Goal: Transaction & Acquisition: Purchase product/service

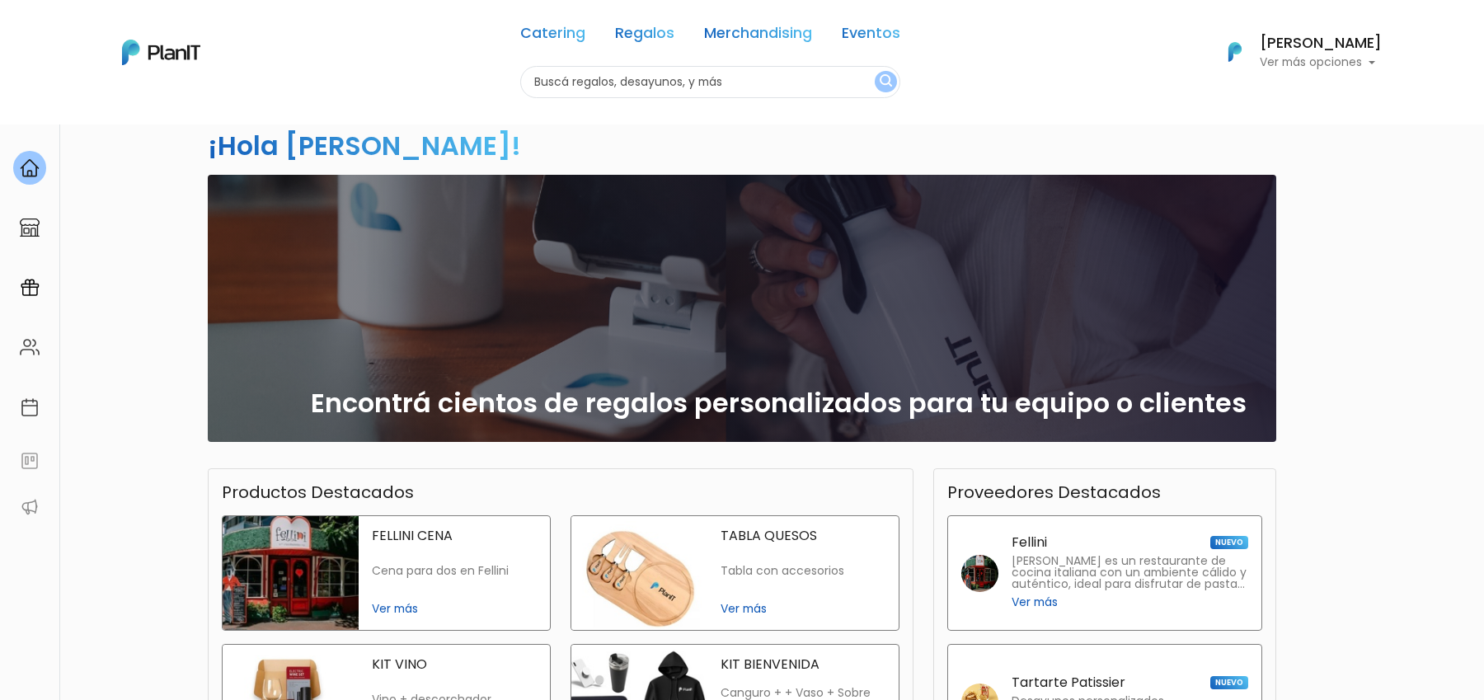
click at [1335, 53] on div "Sofia silveira Ver más opciones" at bounding box center [1321, 52] width 122 height 33
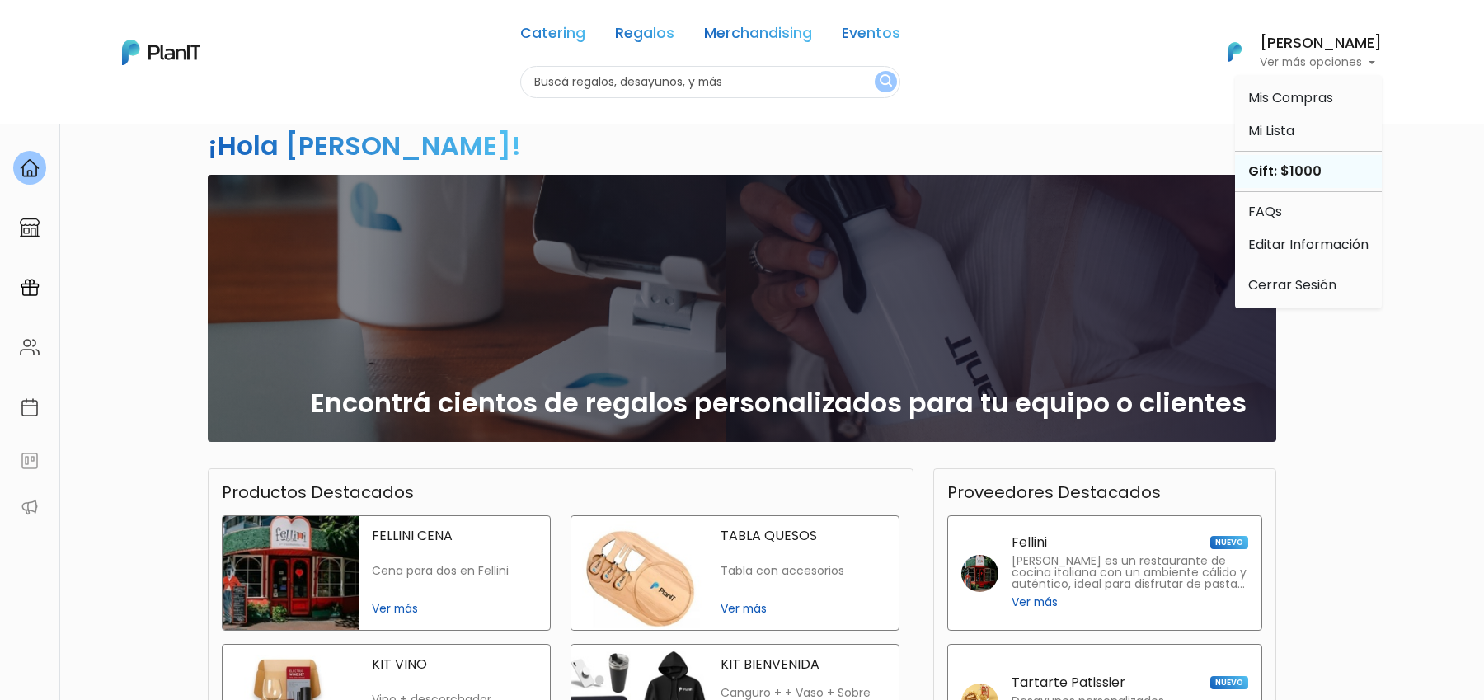
click at [1300, 176] on div "Gift: $1000" at bounding box center [1308, 171] width 147 height 33
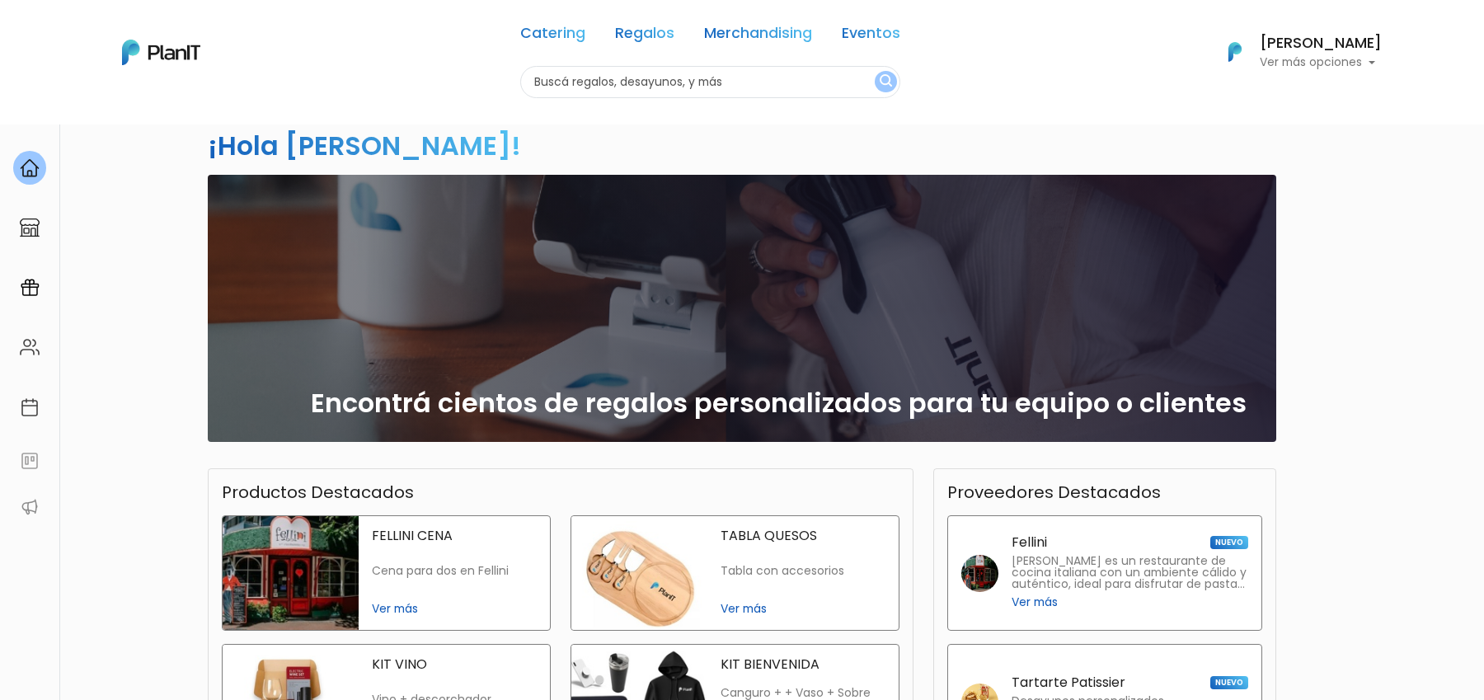
click at [798, 610] on span "Ver más" at bounding box center [803, 608] width 165 height 17
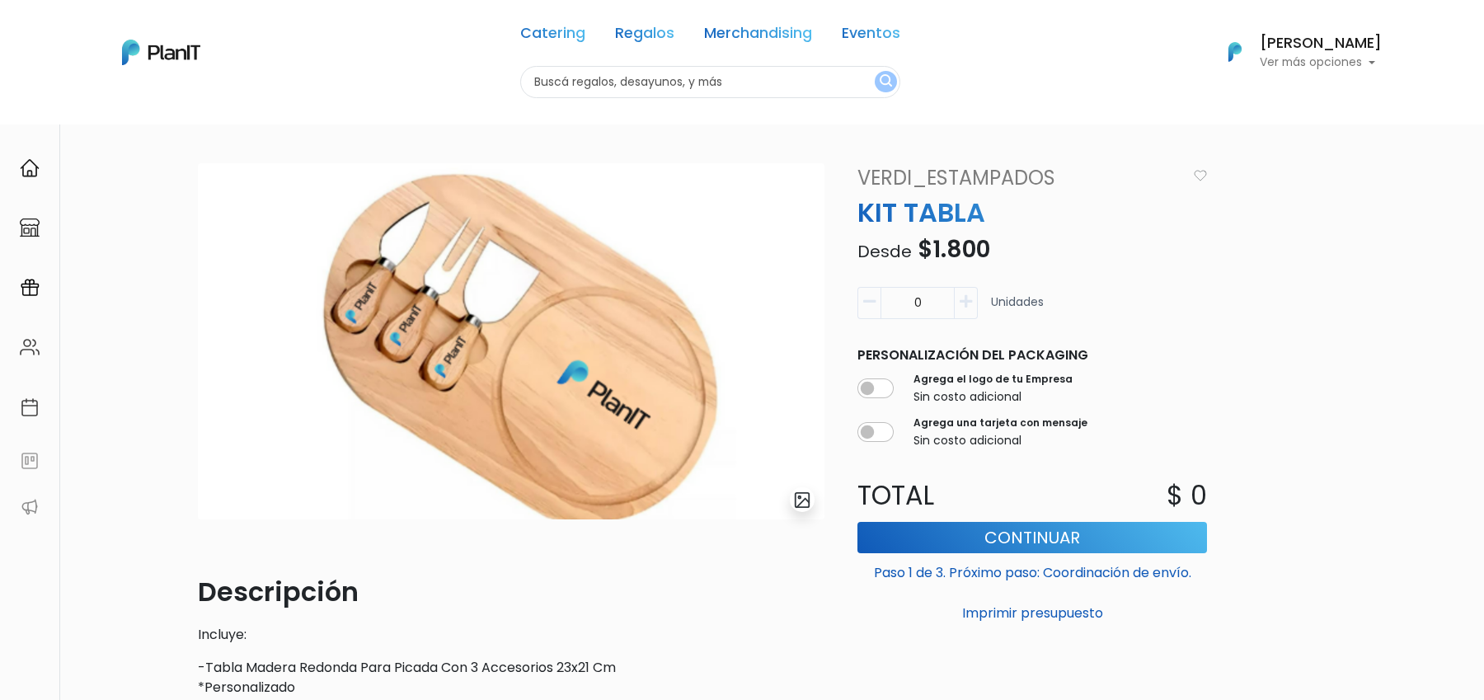
click at [967, 313] on button "button" at bounding box center [966, 303] width 23 height 32
type input "1"
click at [1003, 532] on button "Continuar" at bounding box center [1033, 537] width 350 height 31
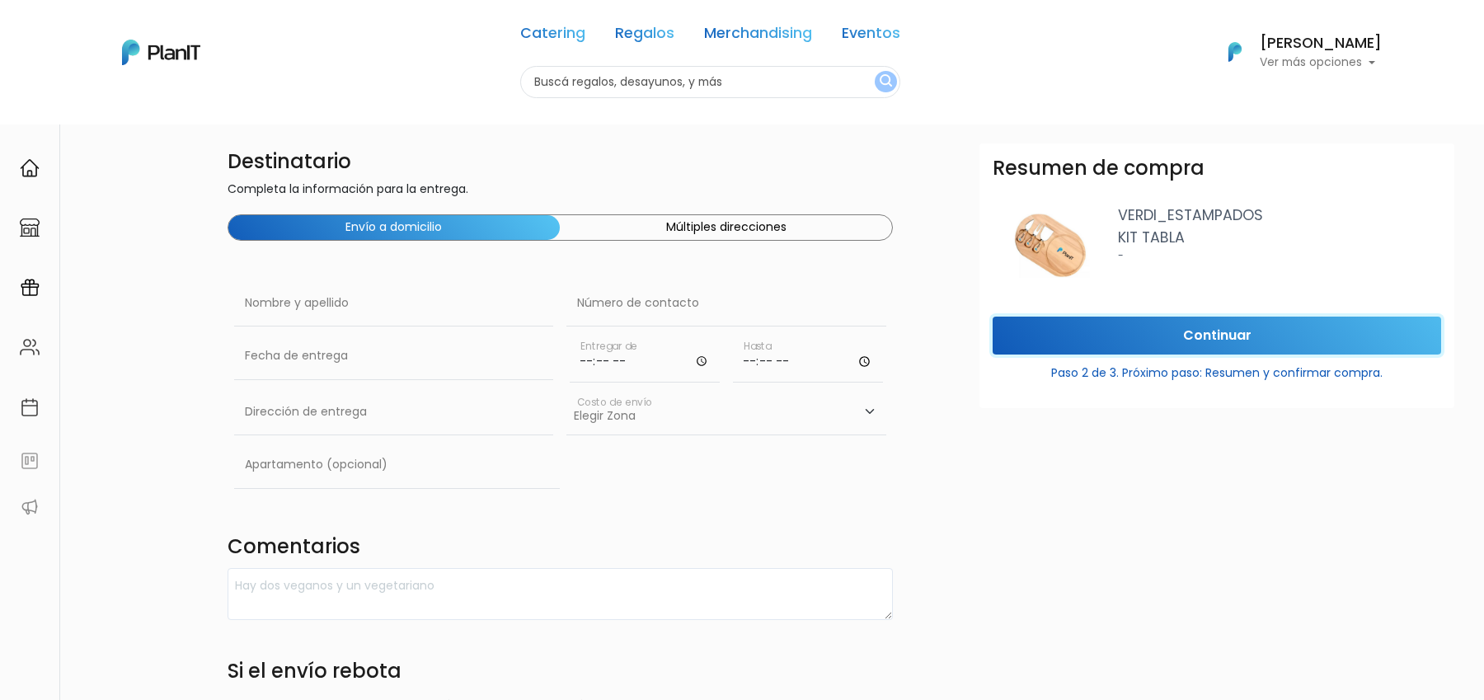
click at [1126, 330] on input "Continuar" at bounding box center [1217, 336] width 449 height 39
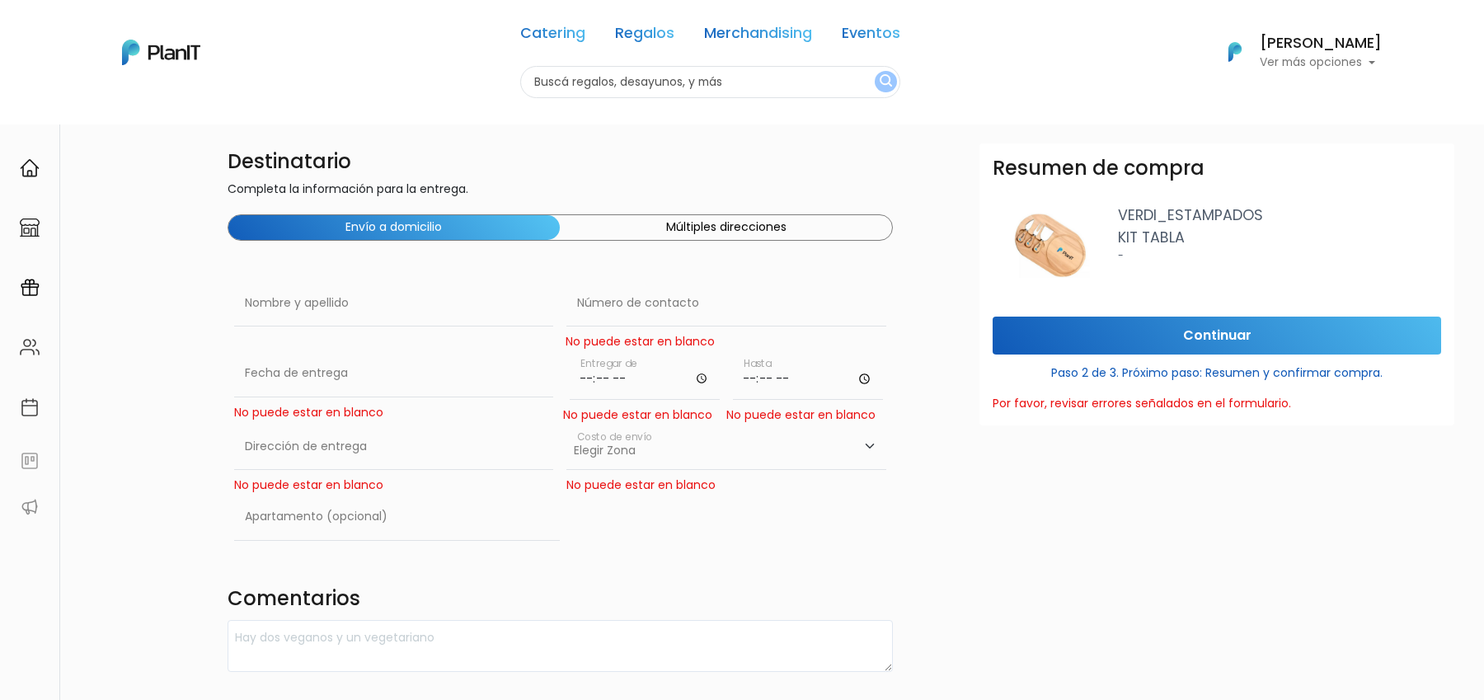
click at [779, 224] on button "Múltiples direcciones" at bounding box center [726, 227] width 332 height 25
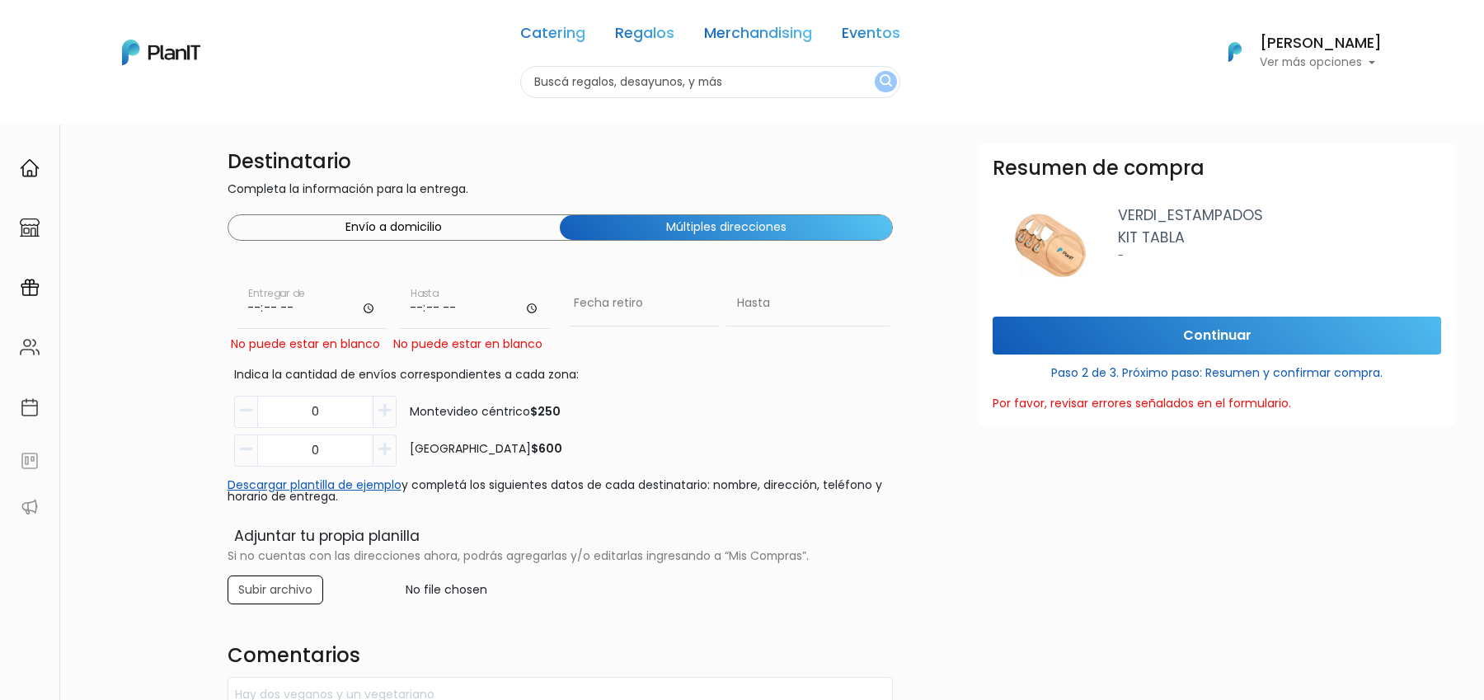
click at [463, 207] on div "Destinatario Completa la información para la entrega. Envío a domicilio Múltipl…" at bounding box center [561, 548] width 686 height 810
click at [470, 221] on button "Envío a domicilio" at bounding box center [394, 227] width 332 height 25
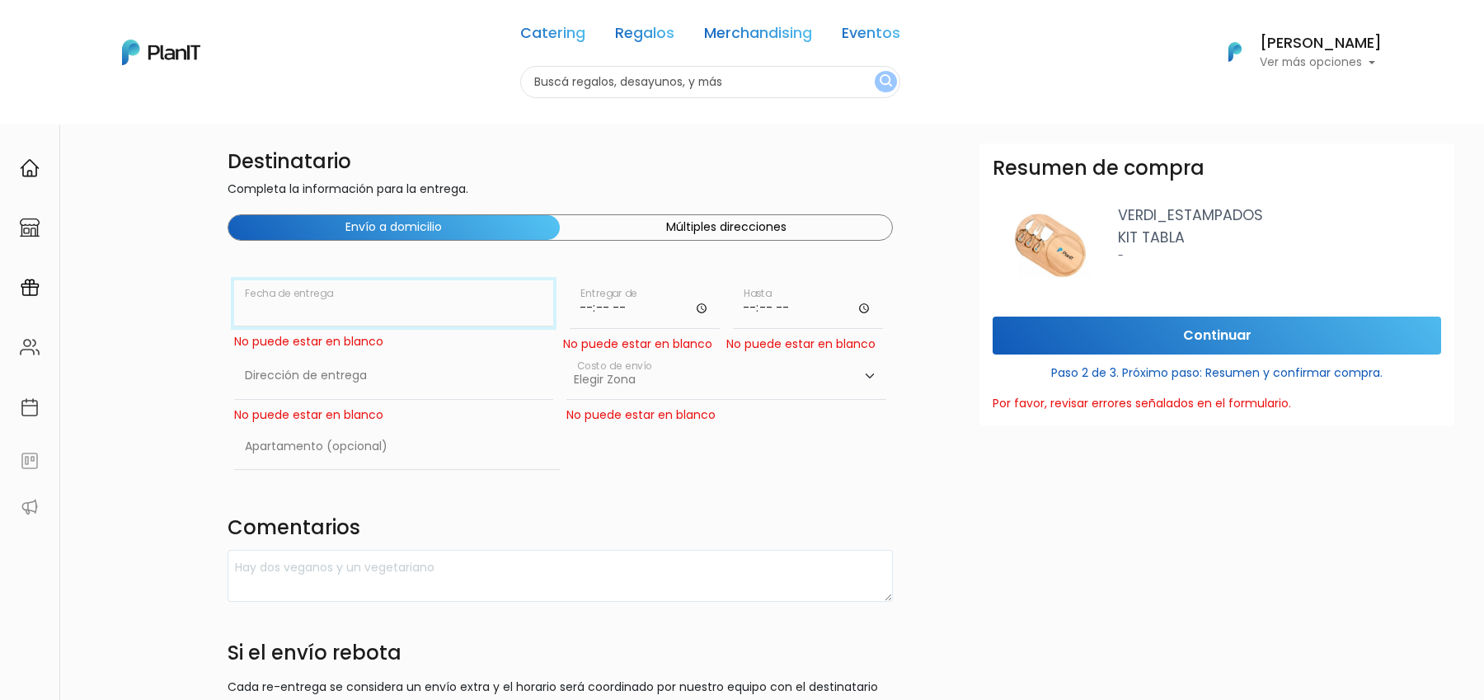
click at [369, 322] on input "text" at bounding box center [394, 303] width 320 height 46
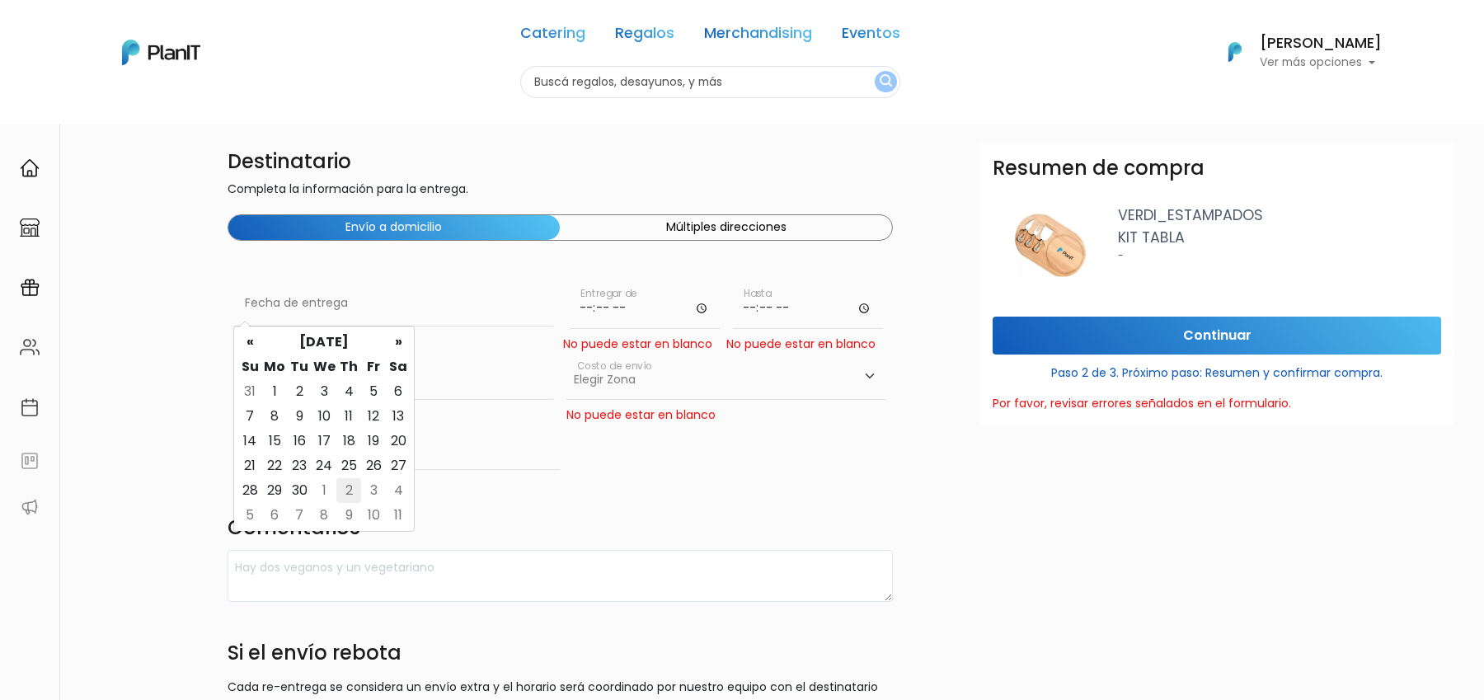
click at [344, 487] on td "2" at bounding box center [348, 490] width 25 height 25
type input "02/10/2025"
click at [552, 312] on input "02/10/2025" at bounding box center [394, 303] width 320 height 46
click at [572, 308] on input "time" at bounding box center [645, 304] width 150 height 49
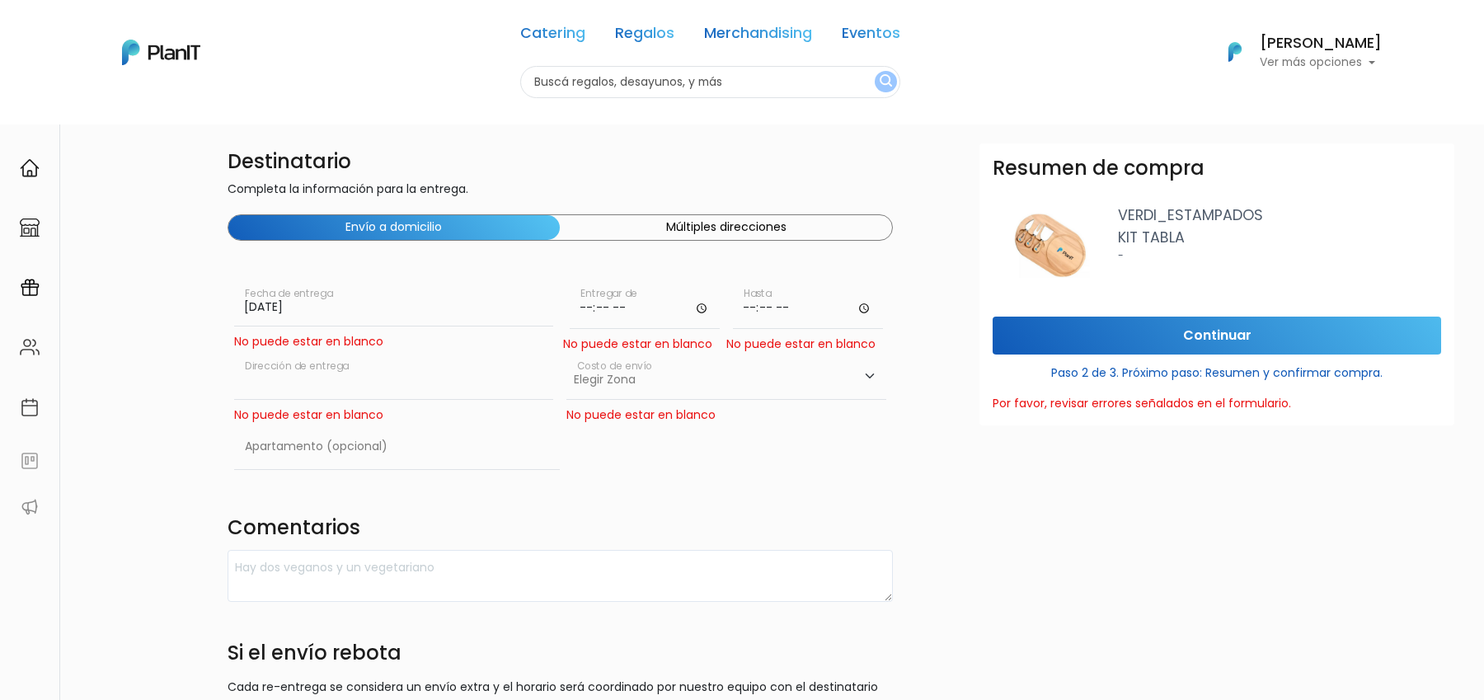
click at [450, 386] on input "text" at bounding box center [394, 376] width 320 height 46
type input "[PERSON_NAME] 1482"
click at [650, 391] on select "Elegir [GEOGRAPHIC_DATA]- $600 [GEOGRAPHIC_DATA]- $250" at bounding box center [727, 376] width 320 height 46
select select "10"
click at [347, 455] on input "text" at bounding box center [397, 447] width 327 height 46
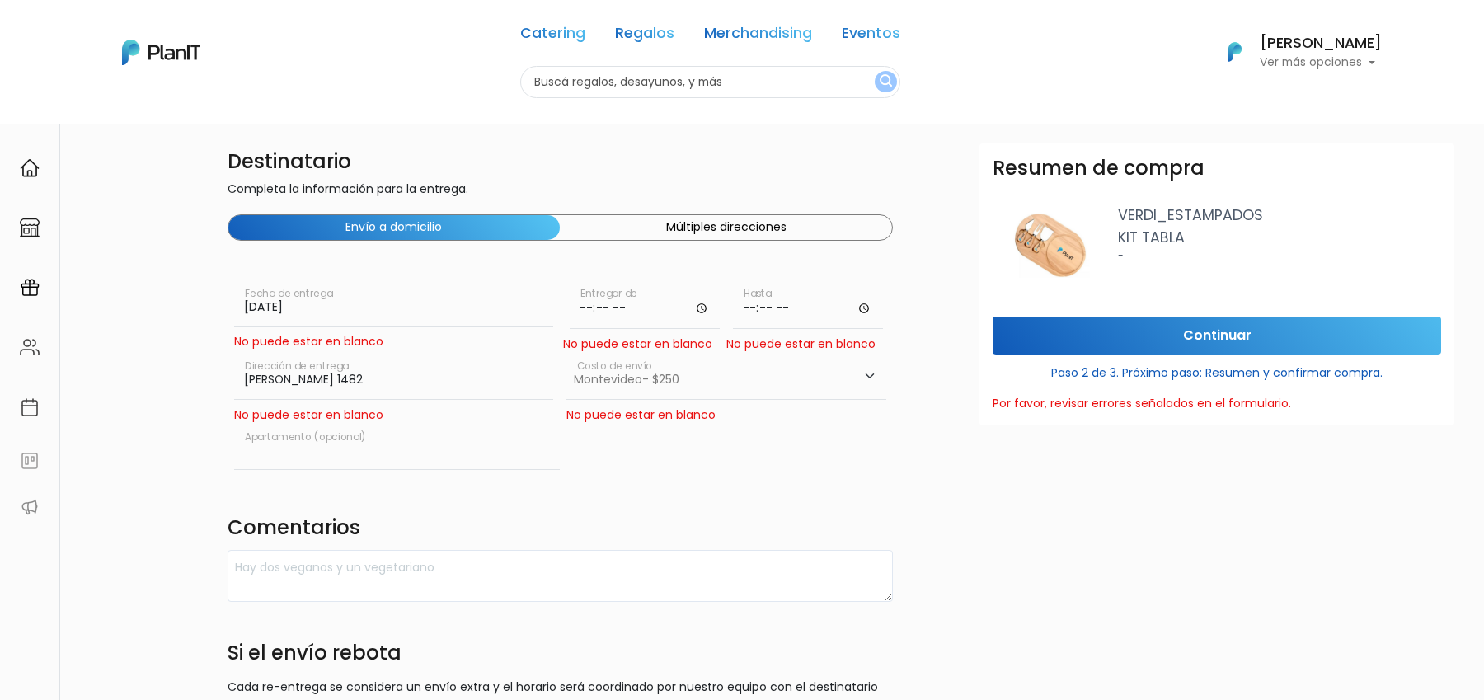
type input "901"
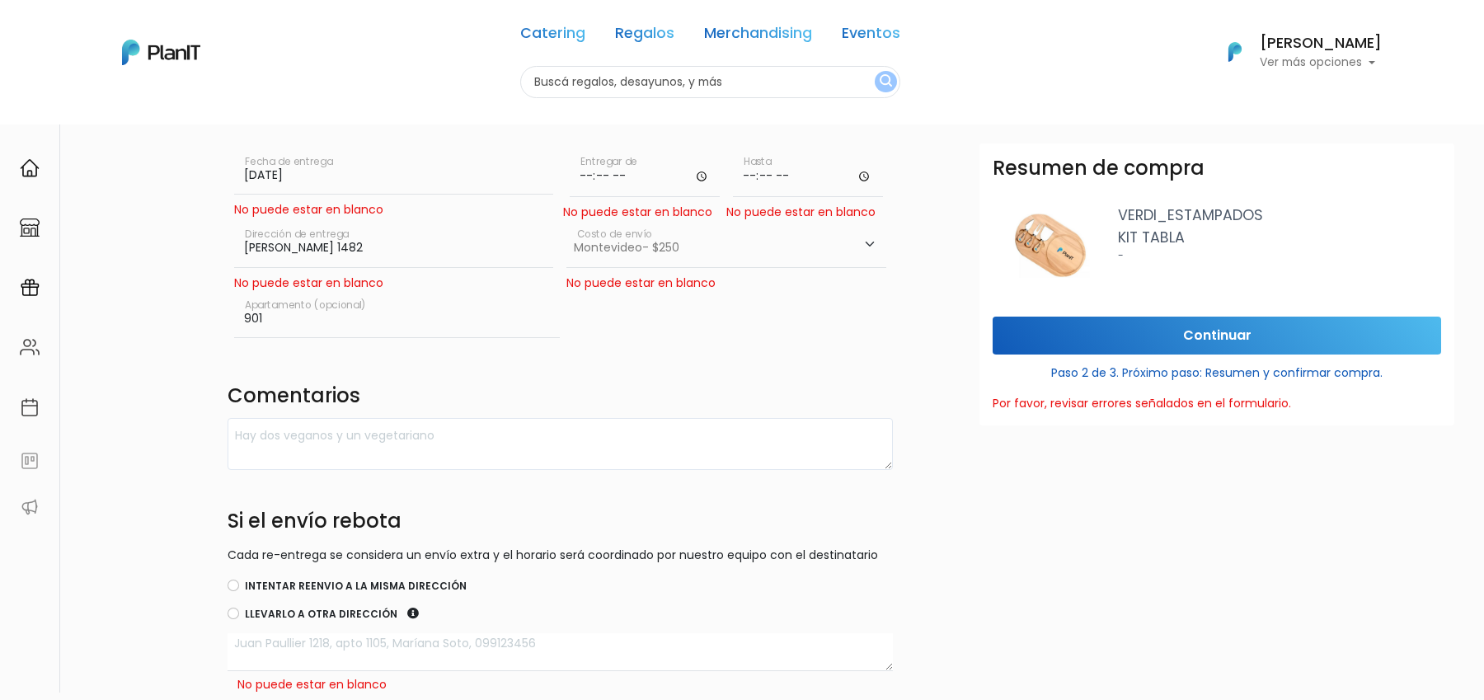
scroll to position [275, 0]
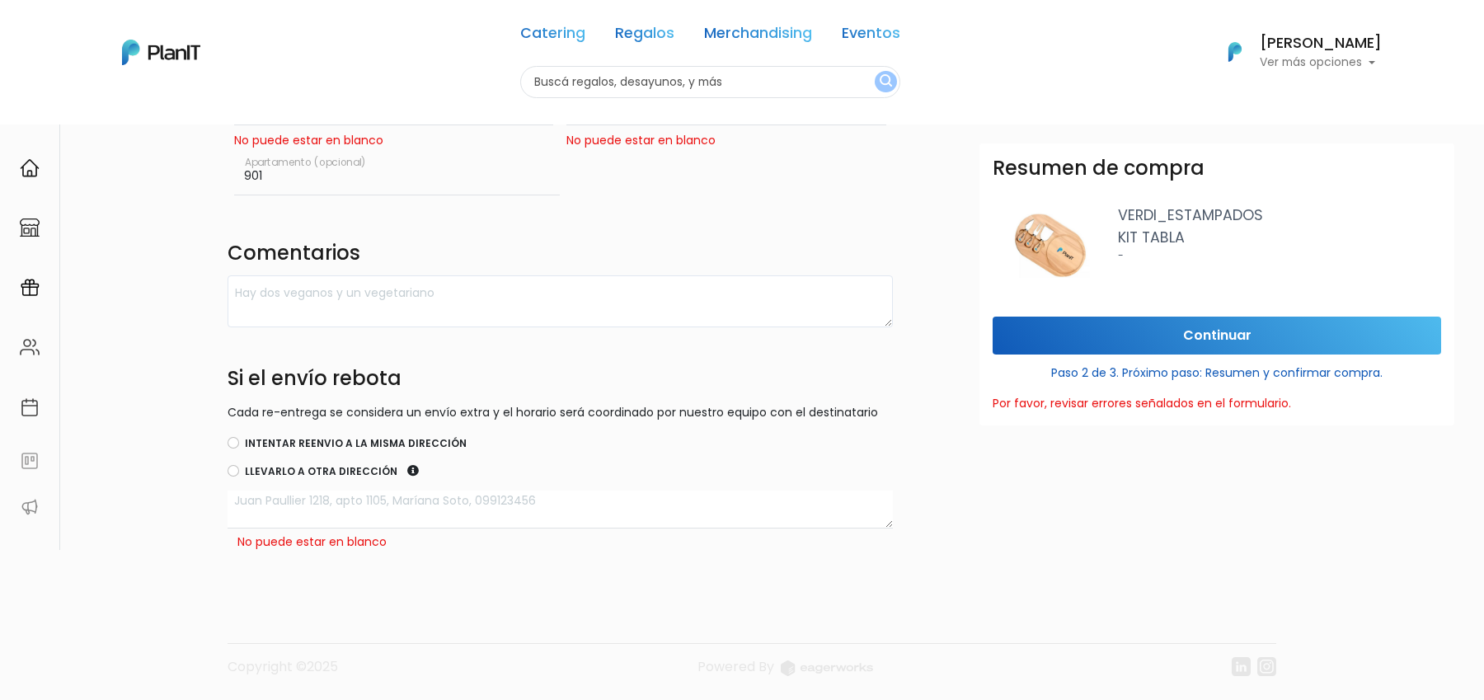
click at [322, 449] on div "Intentar reenvio a la misma dirección" at bounding box center [561, 445] width 666 height 20
click at [322, 444] on label "Intentar reenvio a la misma dirección" at bounding box center [356, 443] width 222 height 15
click at [239, 444] on input "Intentar reenvio a la misma dirección" at bounding box center [234, 443] width 12 height 12
radio input "true"
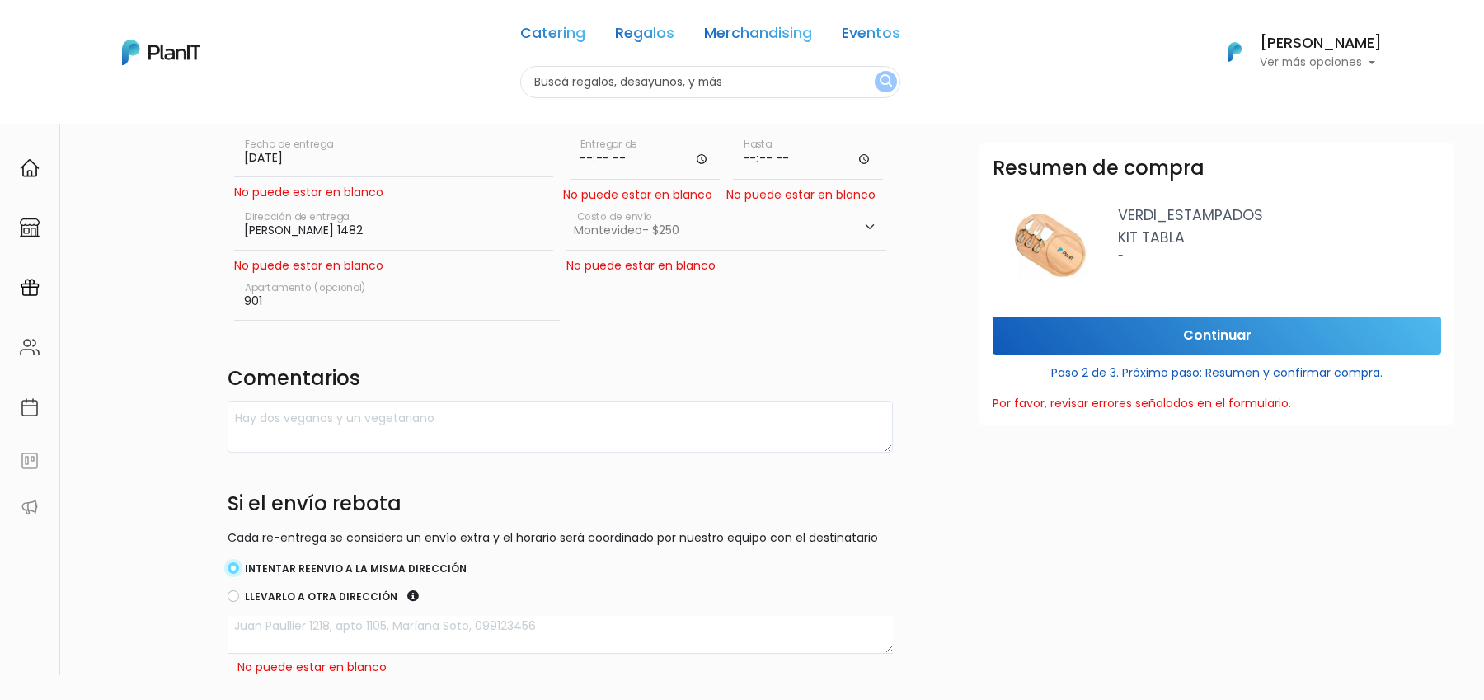
scroll to position [0, 0]
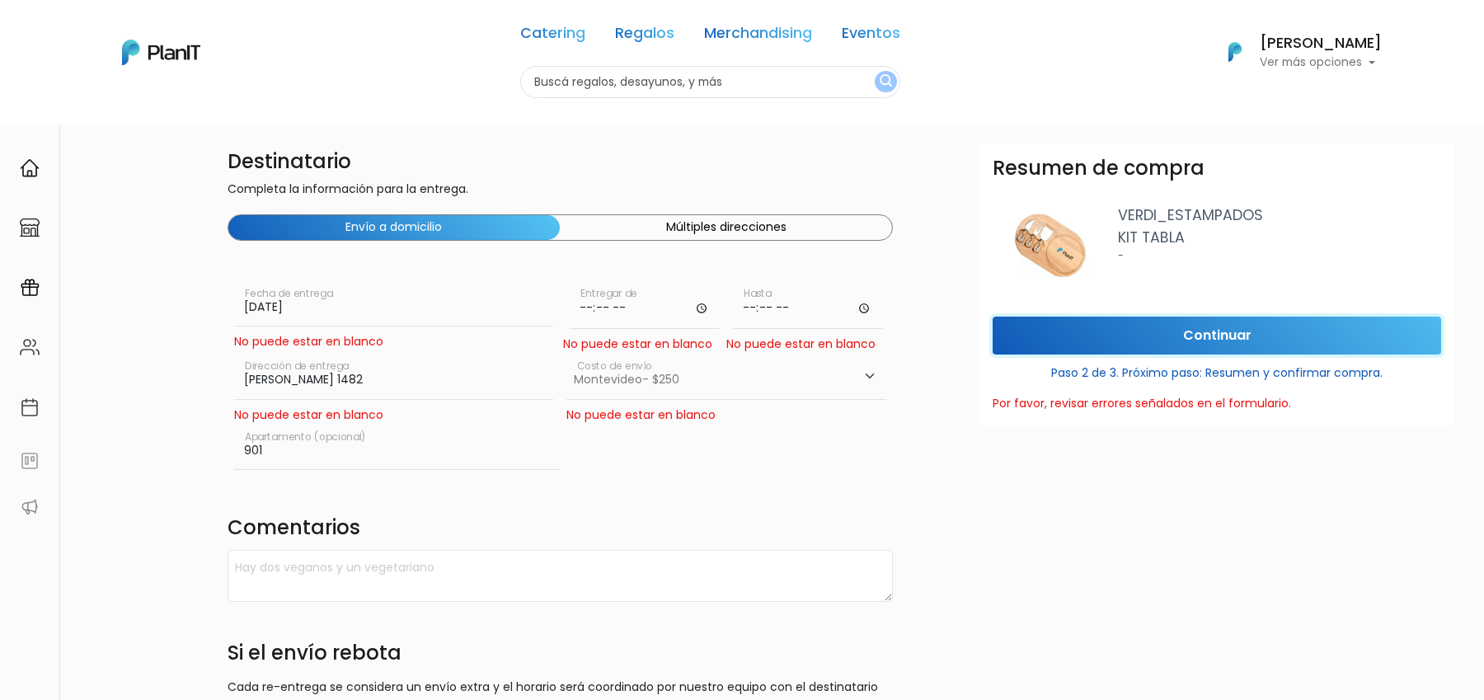
click at [1200, 324] on input "Continuar" at bounding box center [1217, 336] width 449 height 39
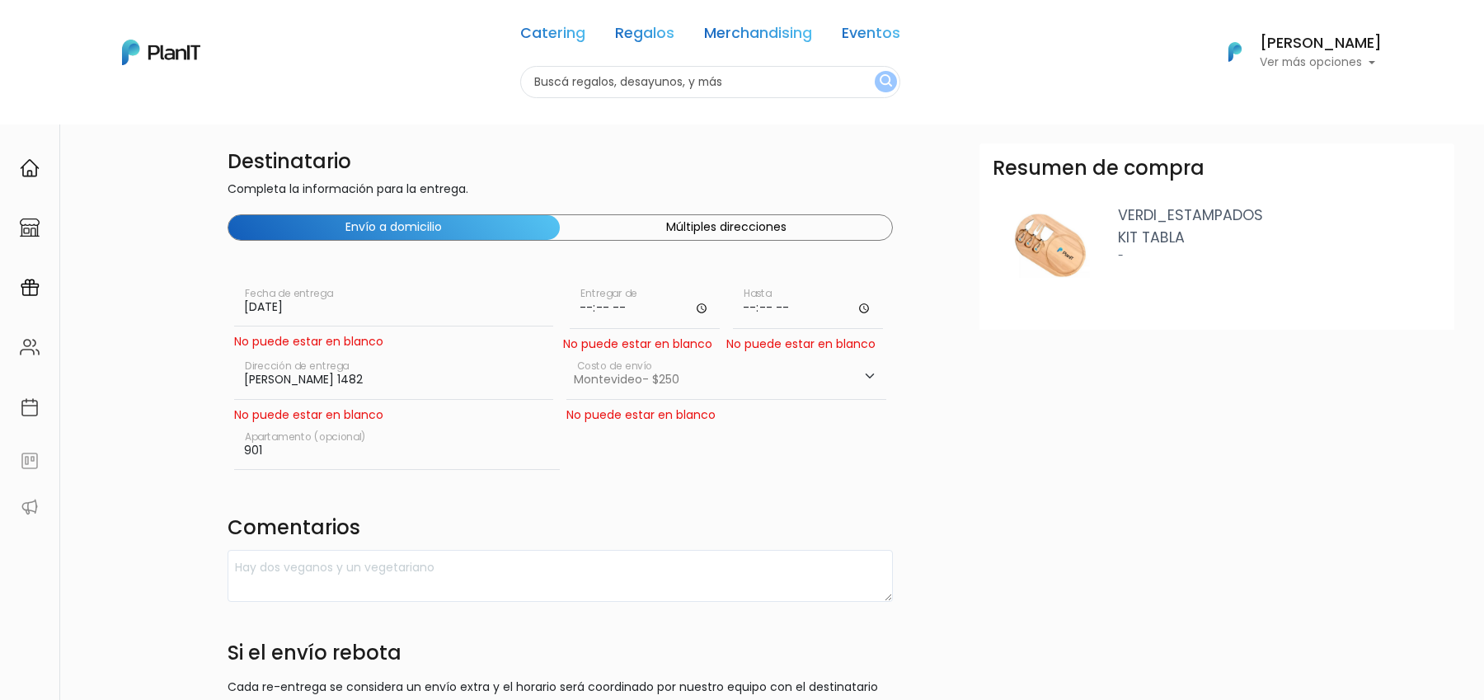
click at [611, 303] on input "time" at bounding box center [645, 304] width 150 height 49
click at [621, 306] on input "time" at bounding box center [645, 304] width 150 height 49
click at [637, 308] on input "time" at bounding box center [645, 304] width 150 height 49
click at [631, 308] on input "time" at bounding box center [645, 304] width 150 height 49
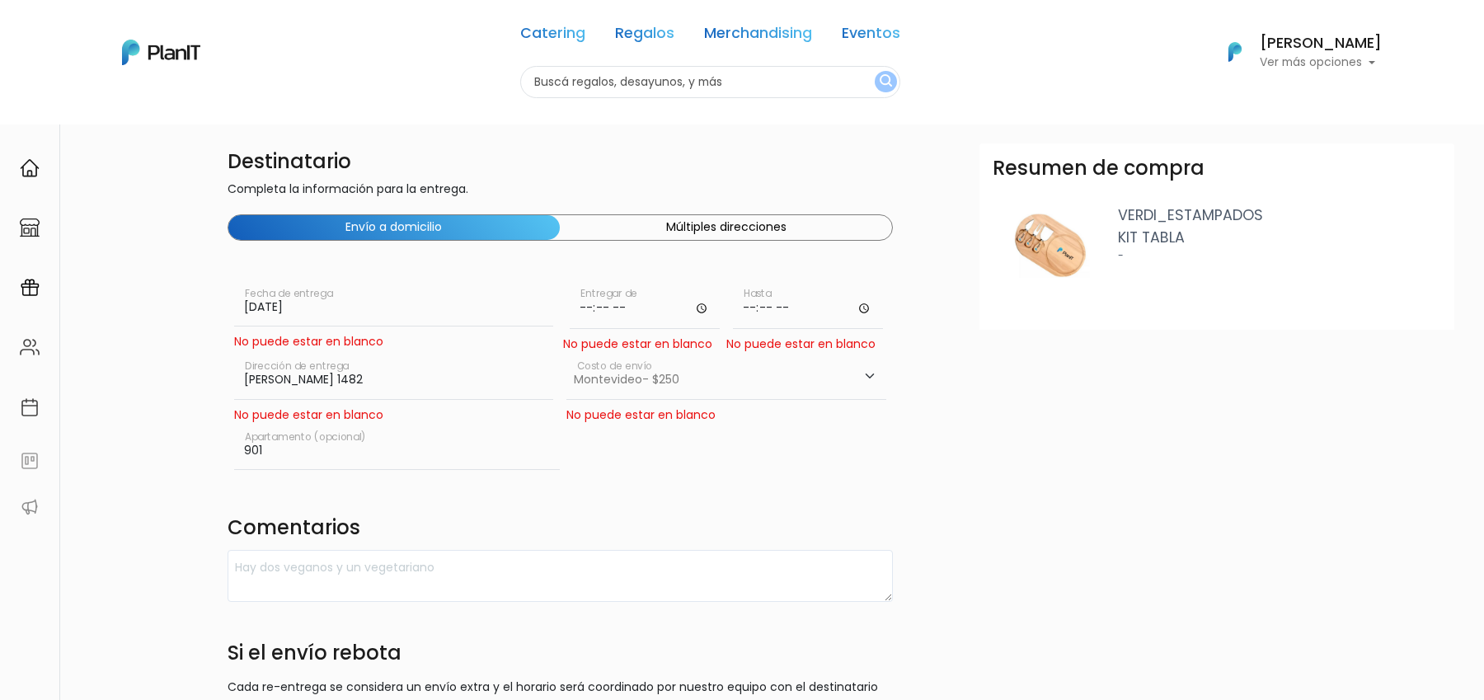
click at [703, 309] on input "time" at bounding box center [645, 304] width 150 height 49
type input "20:41"
click at [807, 303] on input "time" at bounding box center [808, 304] width 150 height 49
click at [859, 303] on input "time" at bounding box center [808, 304] width 150 height 49
type input "20:41"
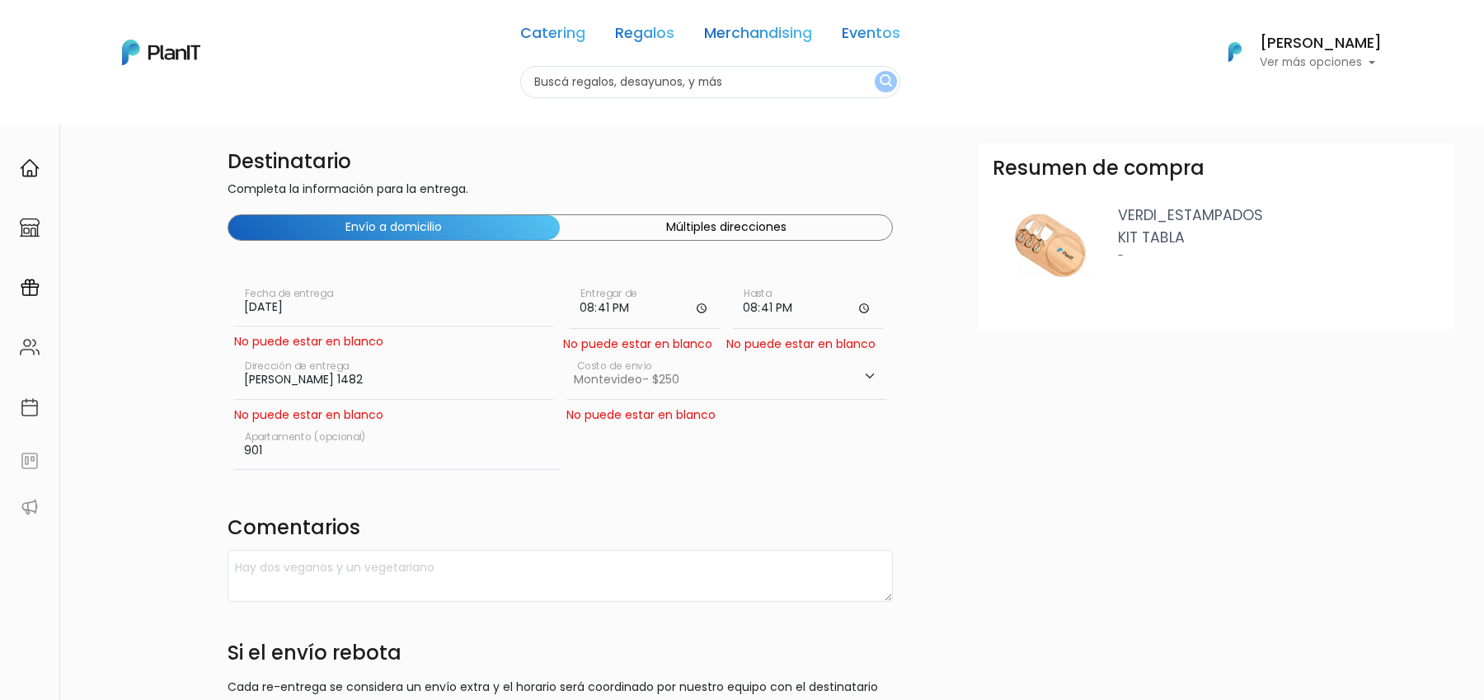
click at [1171, 416] on div "Resumen de compra VERDI_ESTAMPADOS KIT TABLA - Continuar Paso 2 de 3. Próximo p…" at bounding box center [1217, 405] width 475 height 525
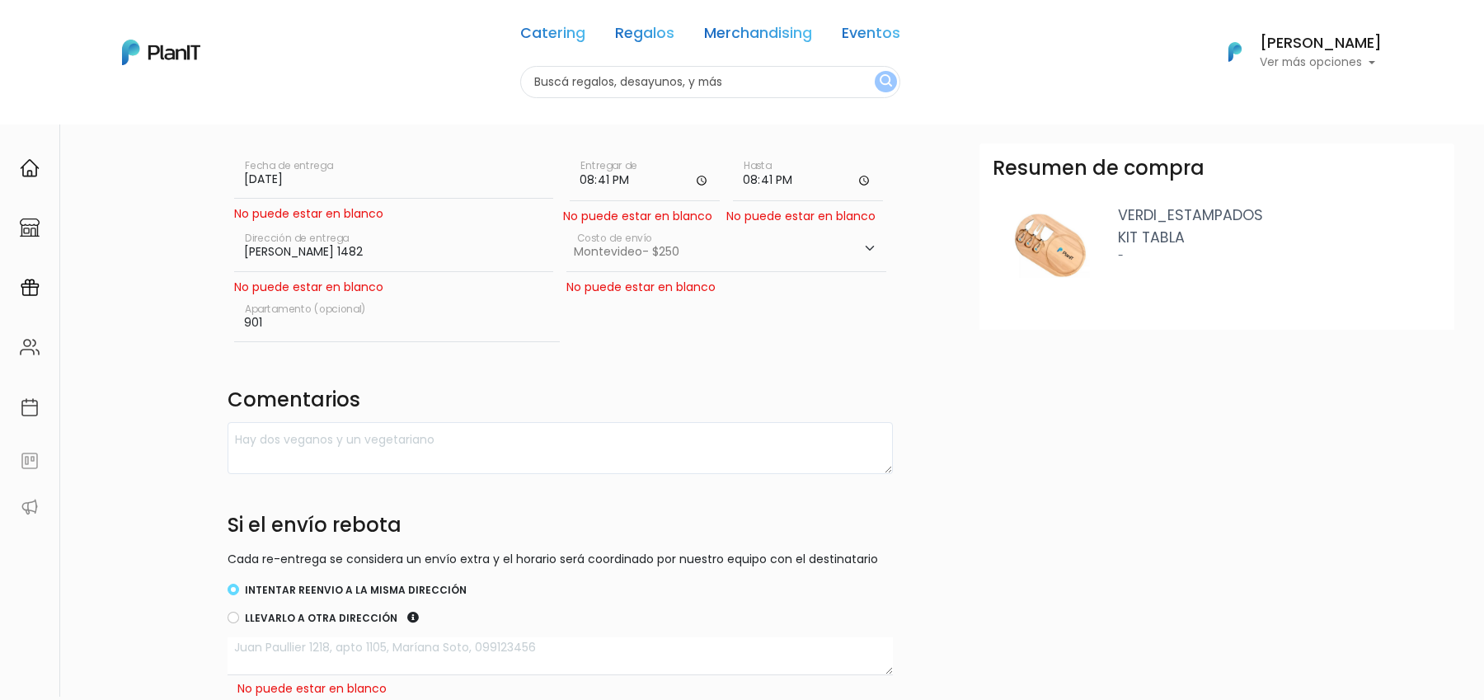
scroll to position [92, 0]
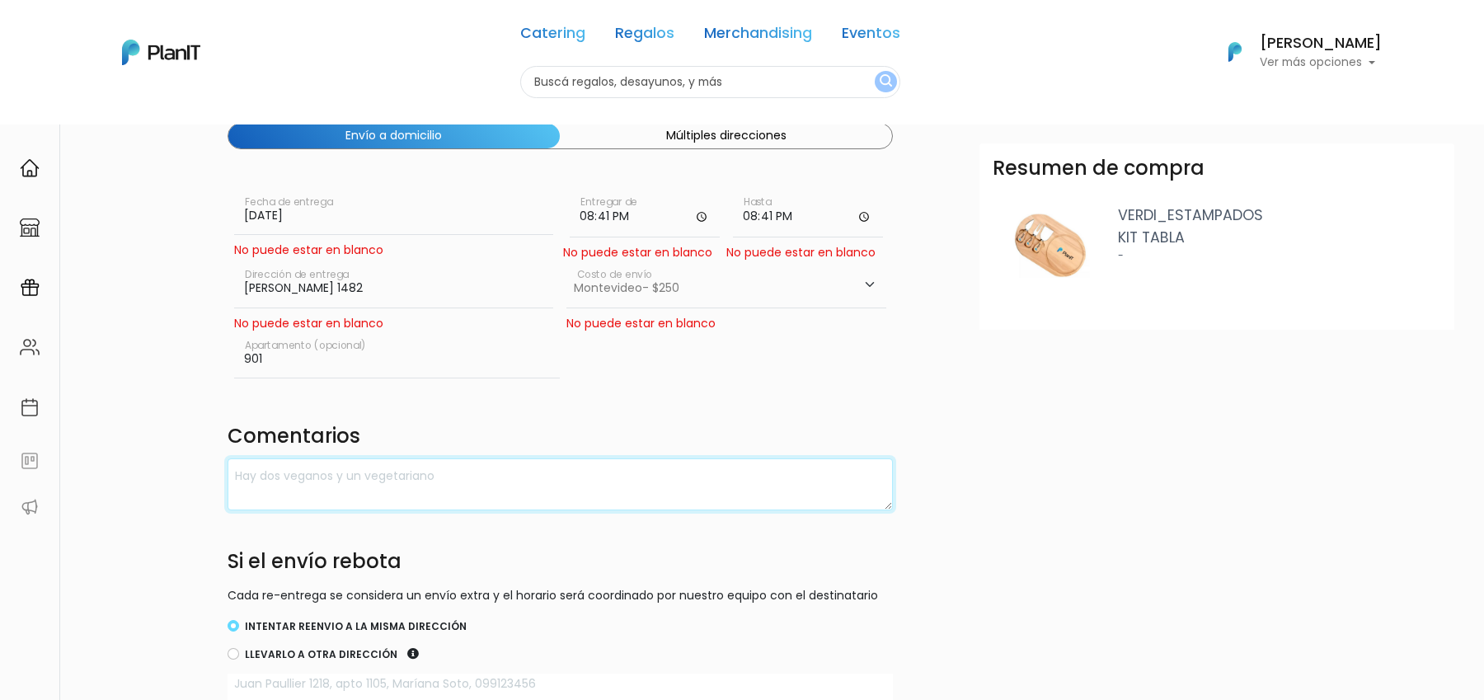
click at [691, 489] on textarea at bounding box center [561, 484] width 666 height 52
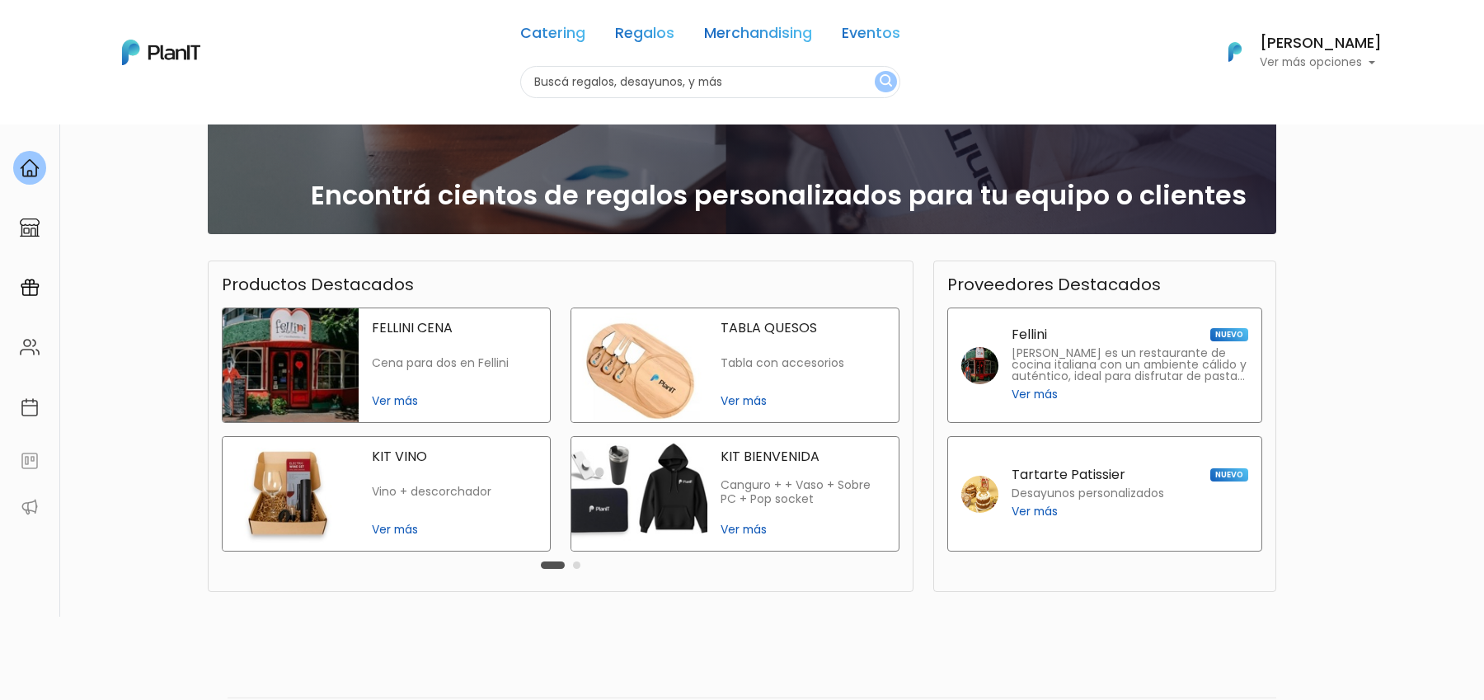
scroll to position [264, 0]
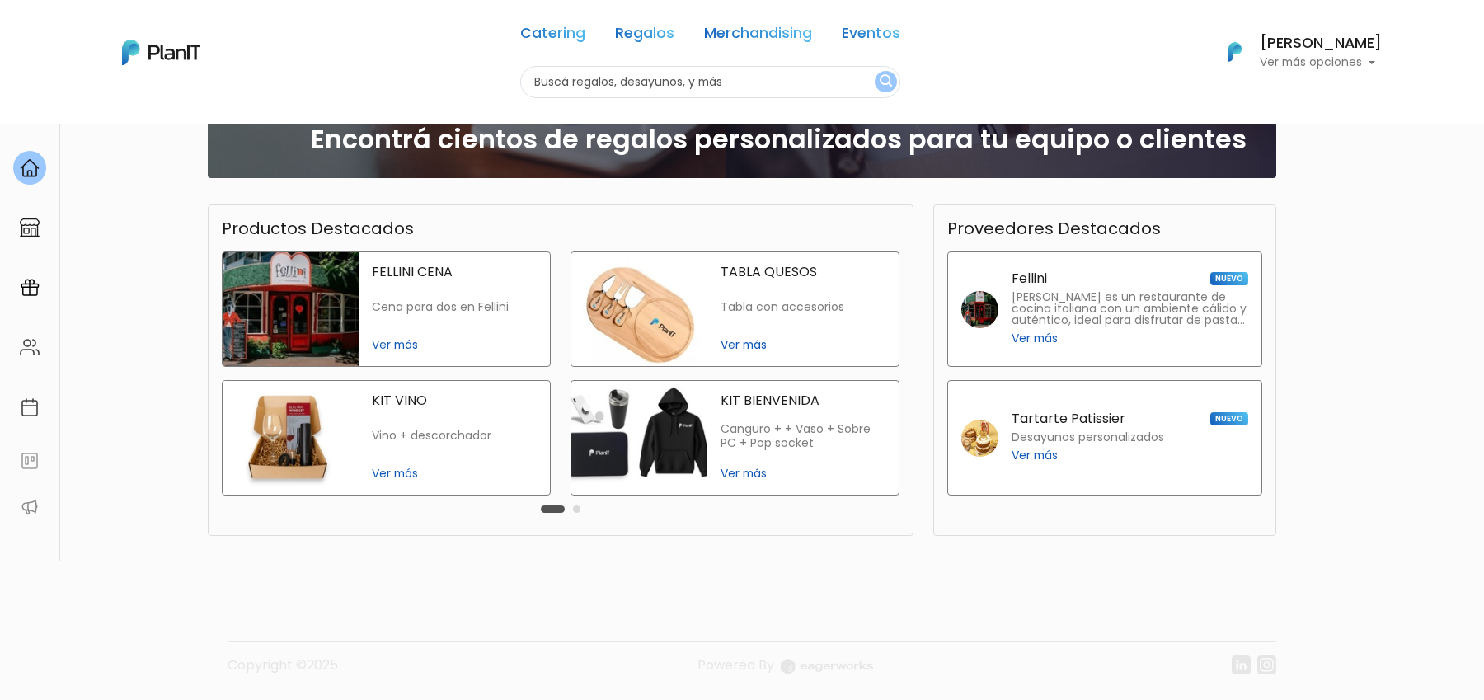
click at [1031, 459] on span "Ver más" at bounding box center [1035, 455] width 46 height 17
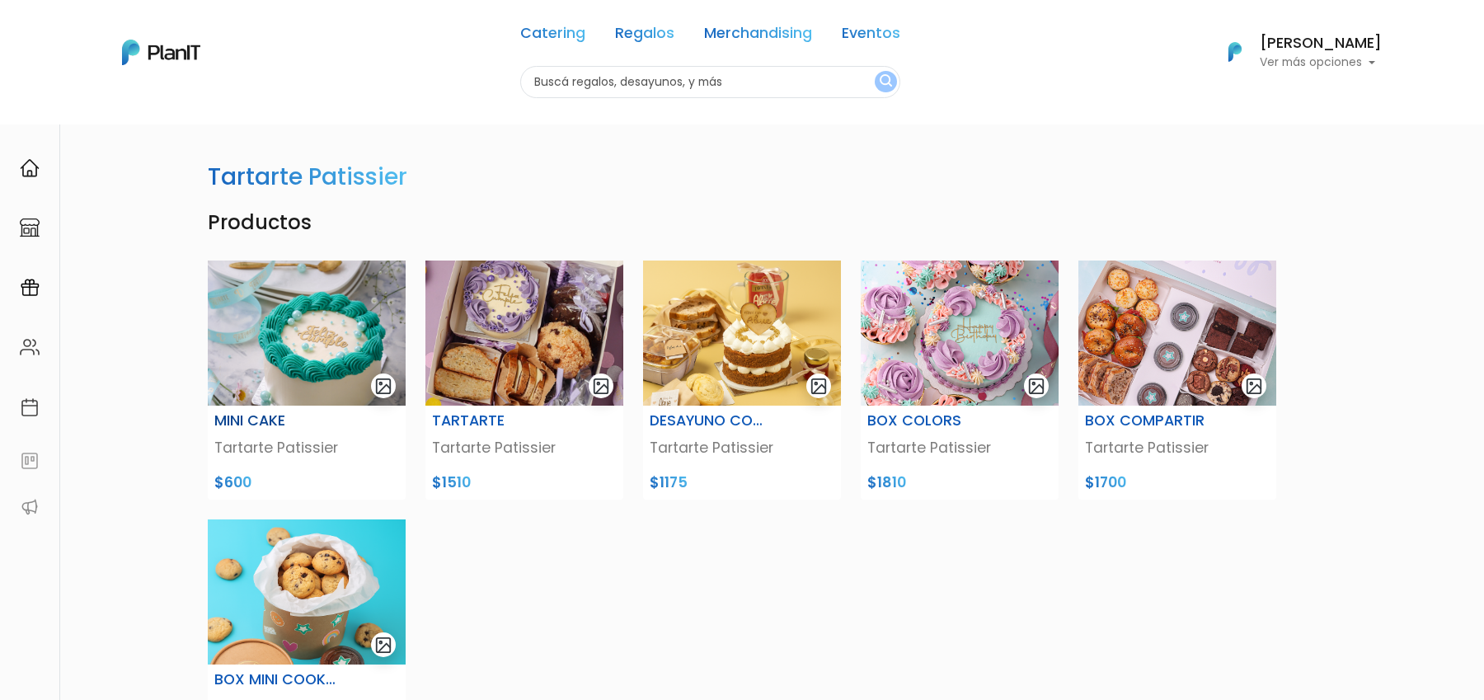
click at [326, 336] on img at bounding box center [307, 333] width 198 height 145
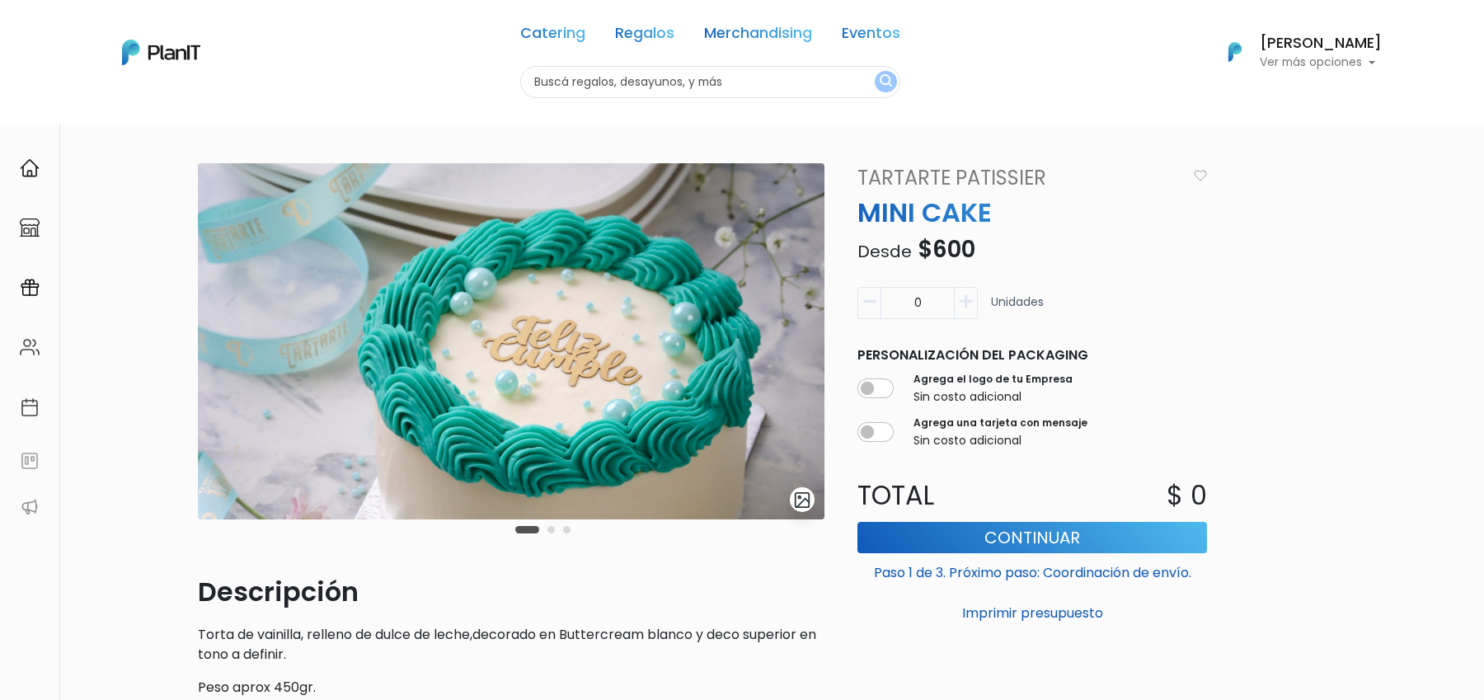
click at [967, 309] on button "button" at bounding box center [966, 303] width 23 height 32
type input "1"
click at [987, 538] on button "Continuar" at bounding box center [1033, 537] width 350 height 31
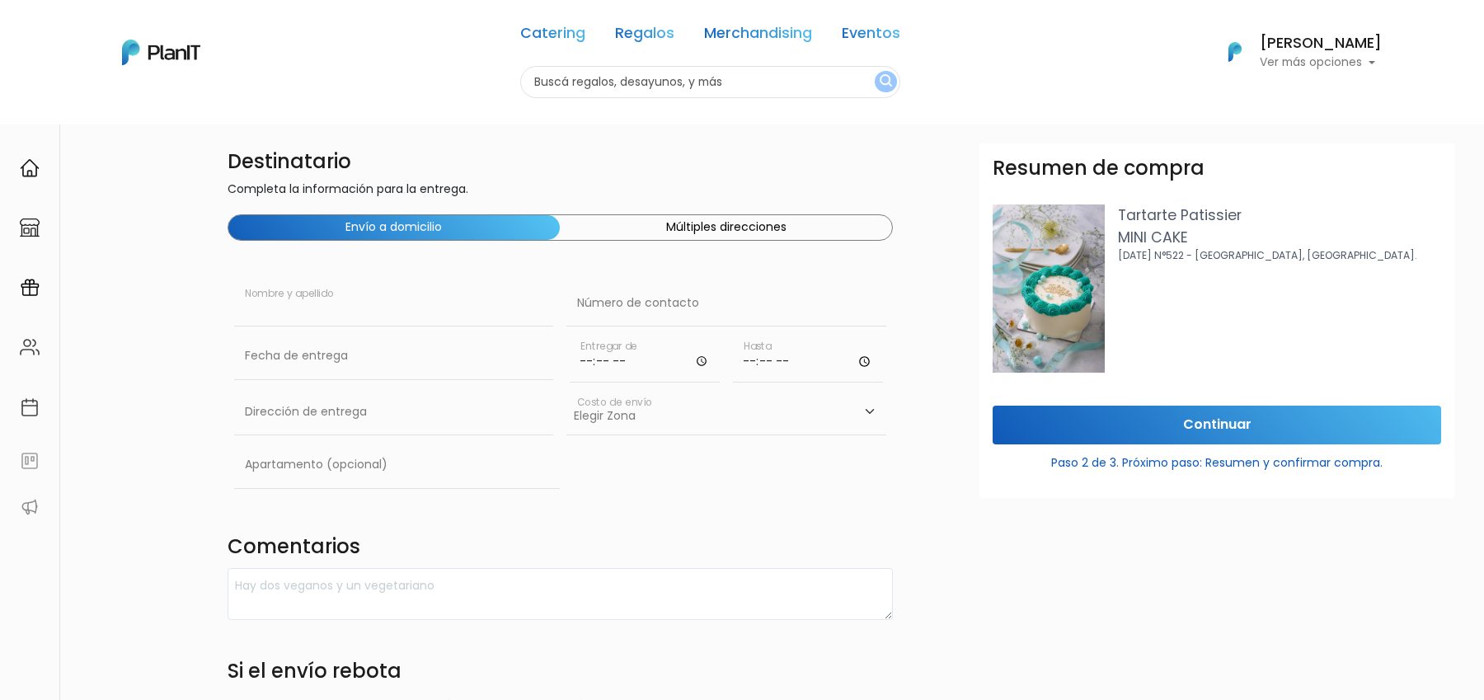
click at [332, 323] on input "text" at bounding box center [394, 303] width 320 height 46
type input "[PERSON_NAME]"
type input "[PERSON_NAME] 1482"
click at [634, 317] on input "text" at bounding box center [727, 303] width 320 height 46
type input "98288891"
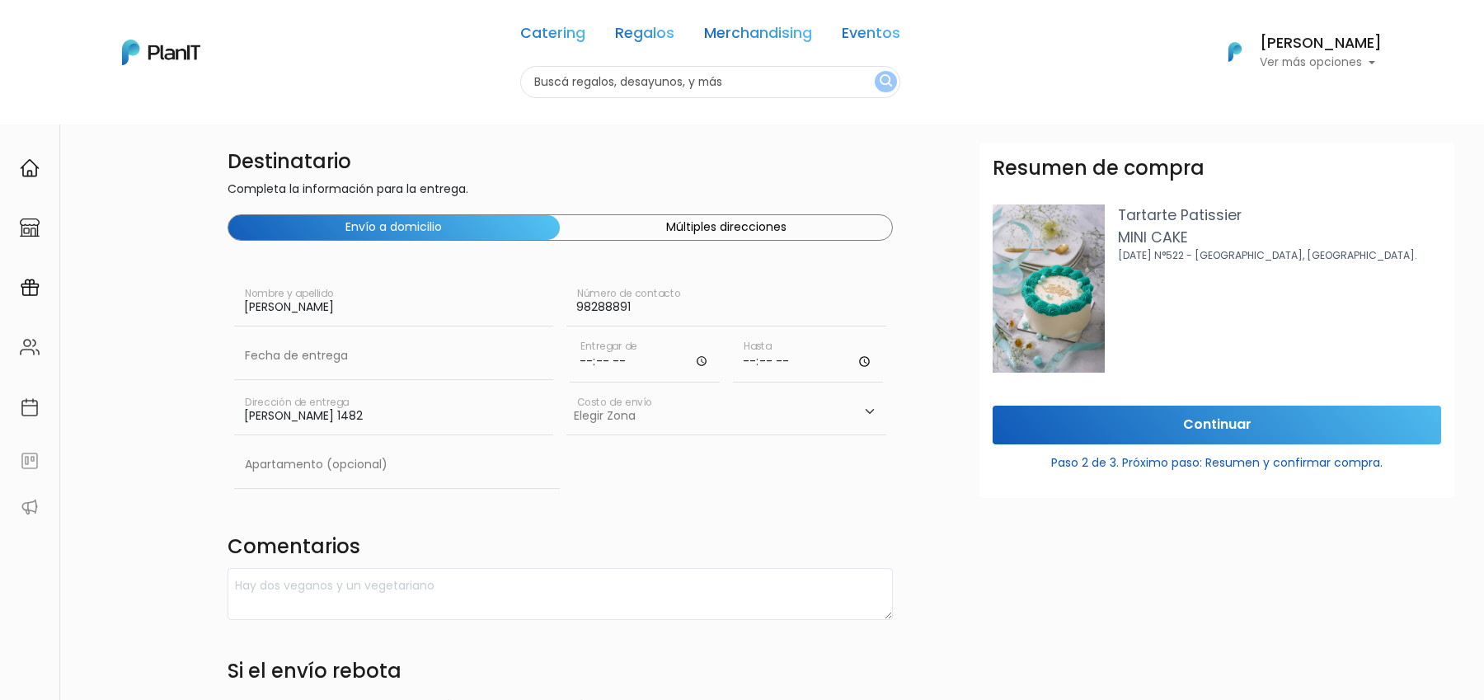
click at [579, 364] on input "time" at bounding box center [645, 357] width 150 height 49
click at [704, 358] on input "time" at bounding box center [645, 357] width 150 height 49
type input "08:41"
click at [762, 355] on input "time" at bounding box center [808, 357] width 150 height 49
click at [746, 355] on input "time" at bounding box center [808, 357] width 150 height 49
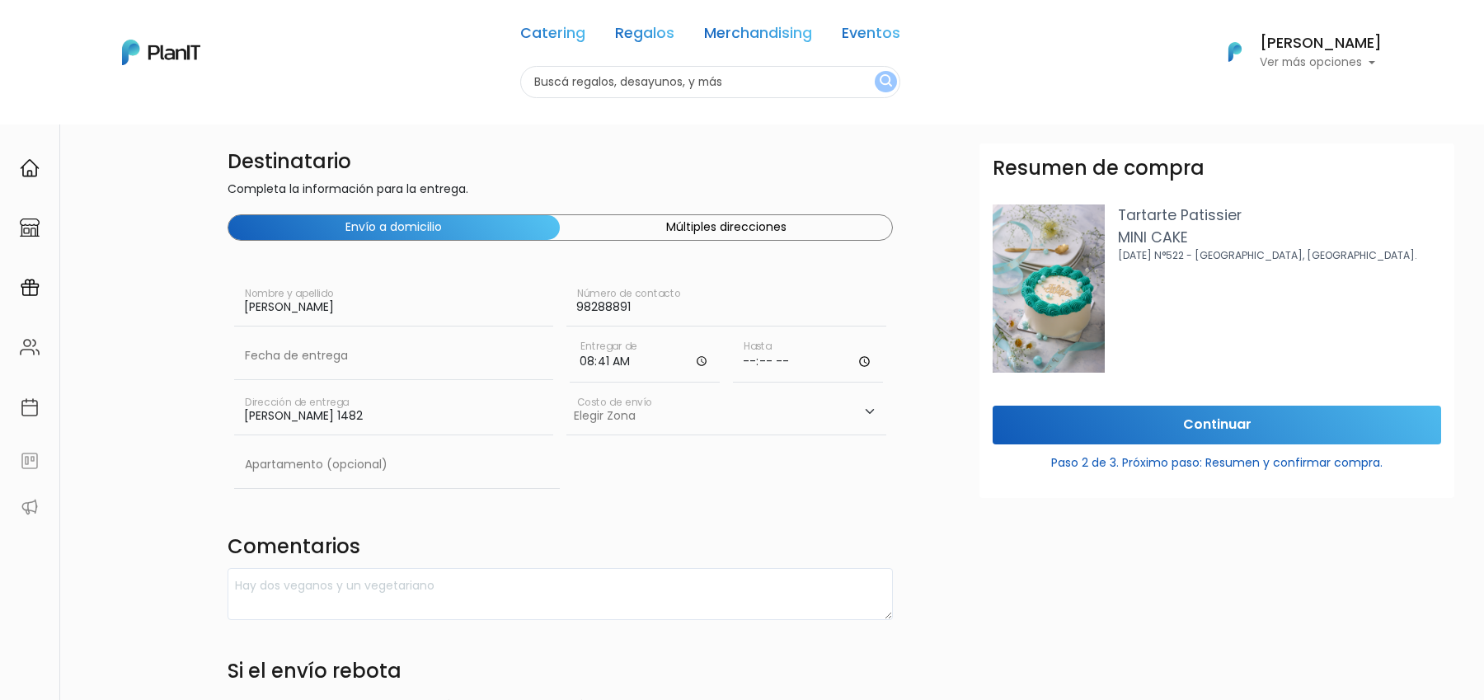
click at [787, 362] on input "time" at bounding box center [808, 357] width 150 height 49
click at [869, 362] on input "time" at bounding box center [808, 357] width 150 height 49
type input "08:41"
click at [553, 467] on input "text" at bounding box center [397, 465] width 327 height 46
click at [599, 431] on select "Elegir Zona Zona américa- $600 Montevideo- $250" at bounding box center [727, 412] width 320 height 46
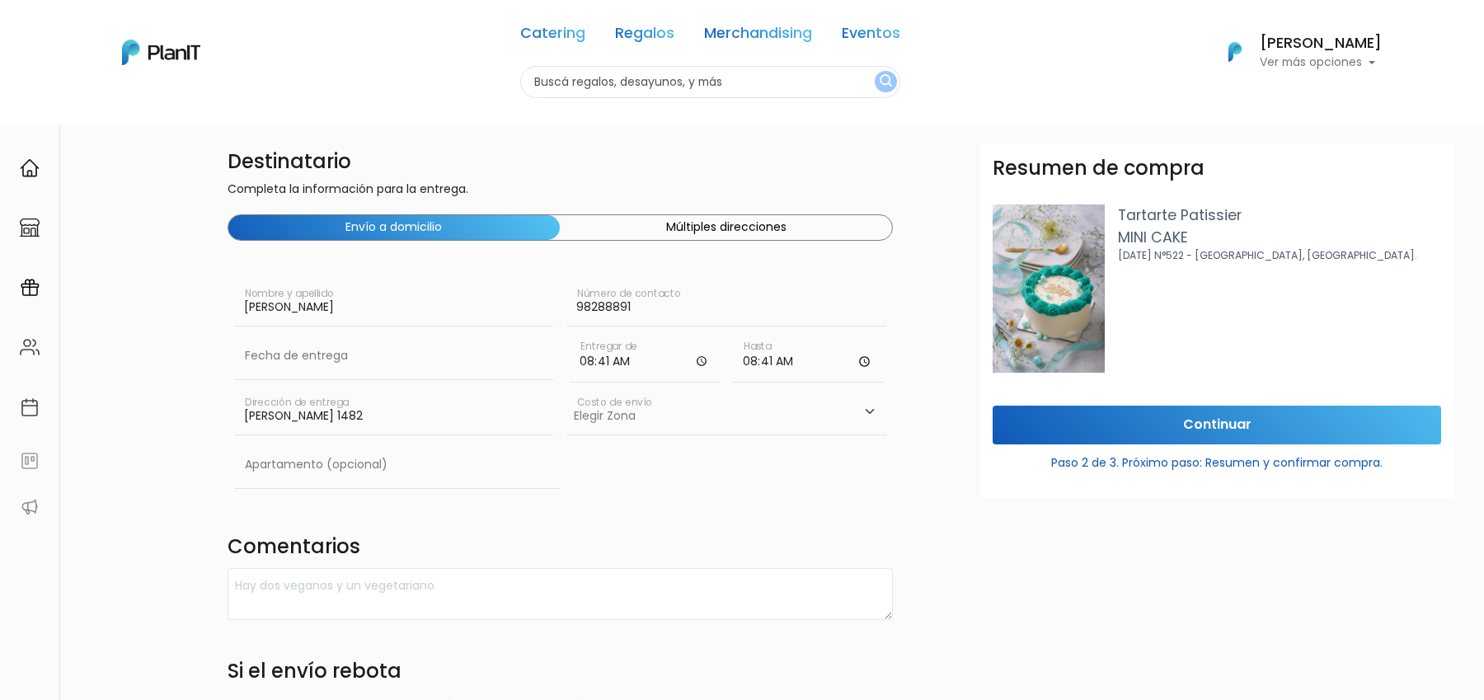
select select "10"
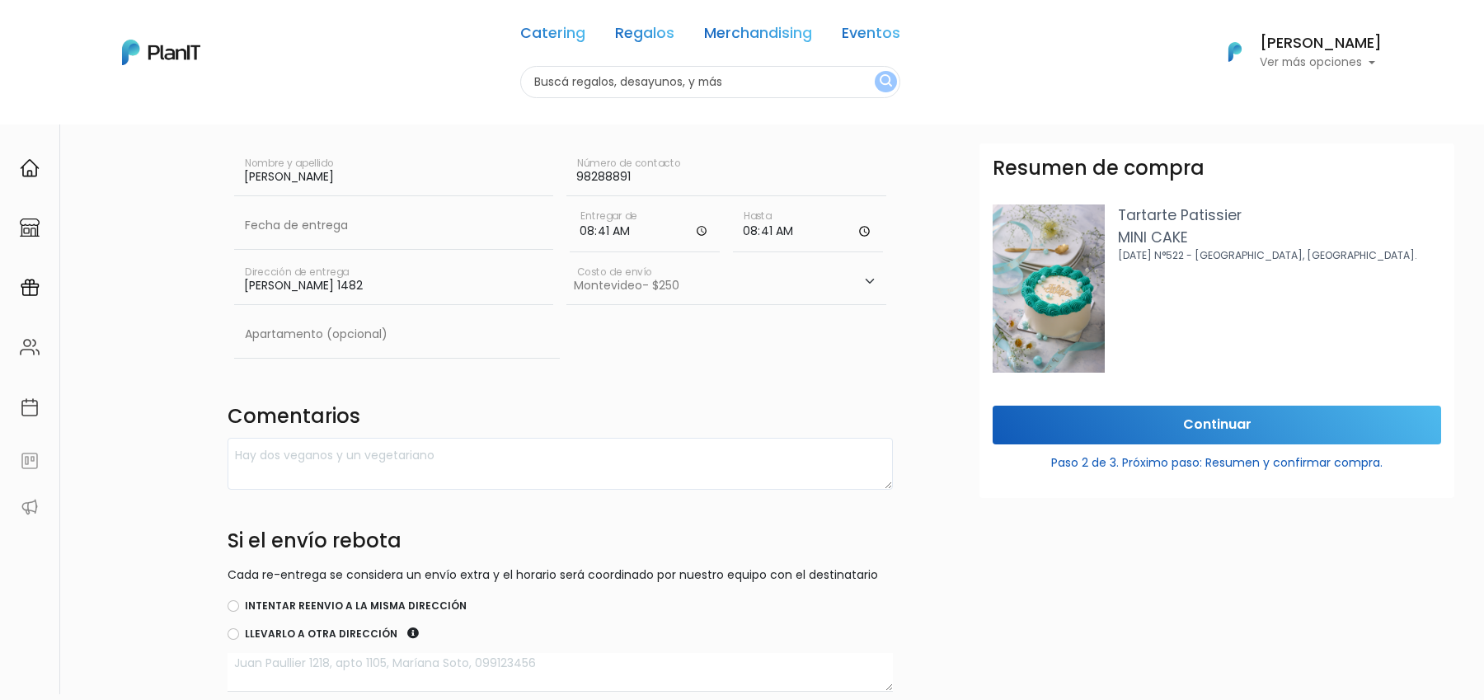
scroll to position [275, 0]
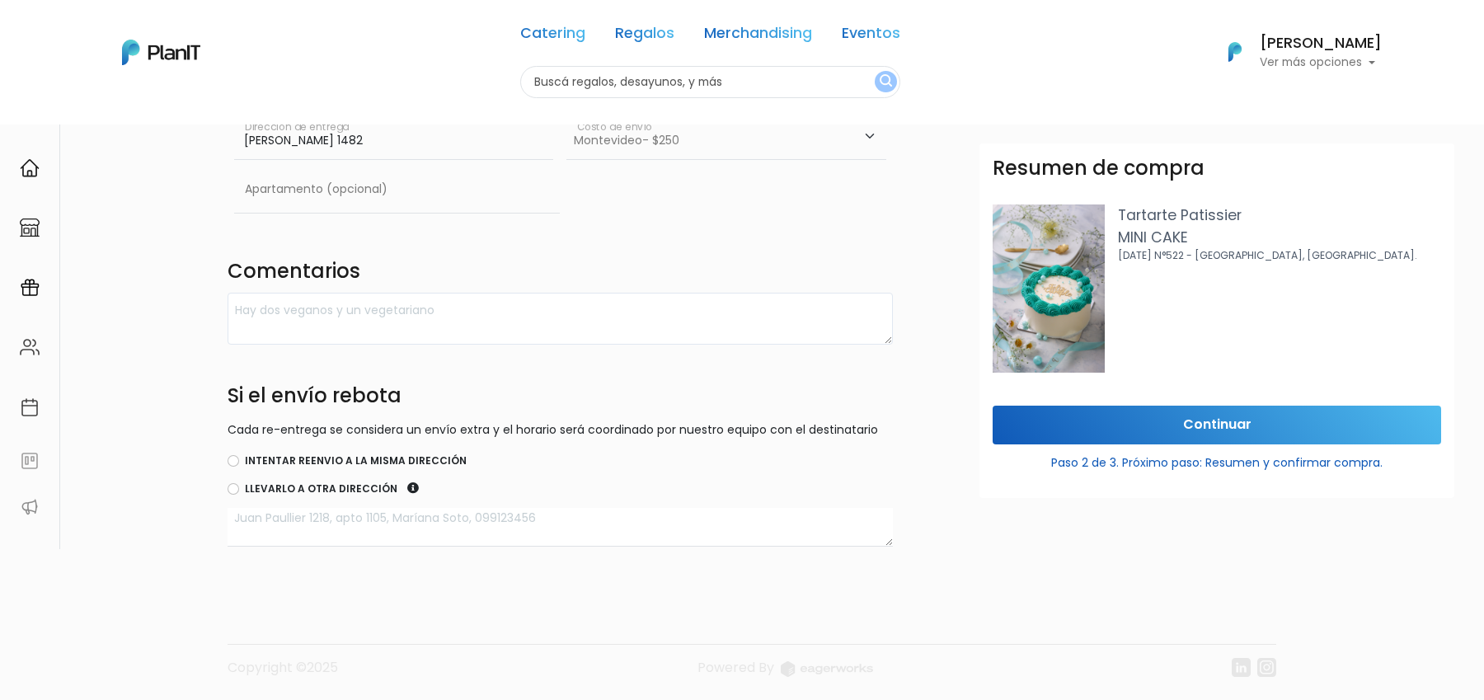
click at [343, 462] on label "Intentar reenvio a la misma dirección" at bounding box center [356, 461] width 222 height 15
click at [239, 462] on input "Intentar reenvio a la misma dirección" at bounding box center [234, 461] width 12 height 12
radio input "true"
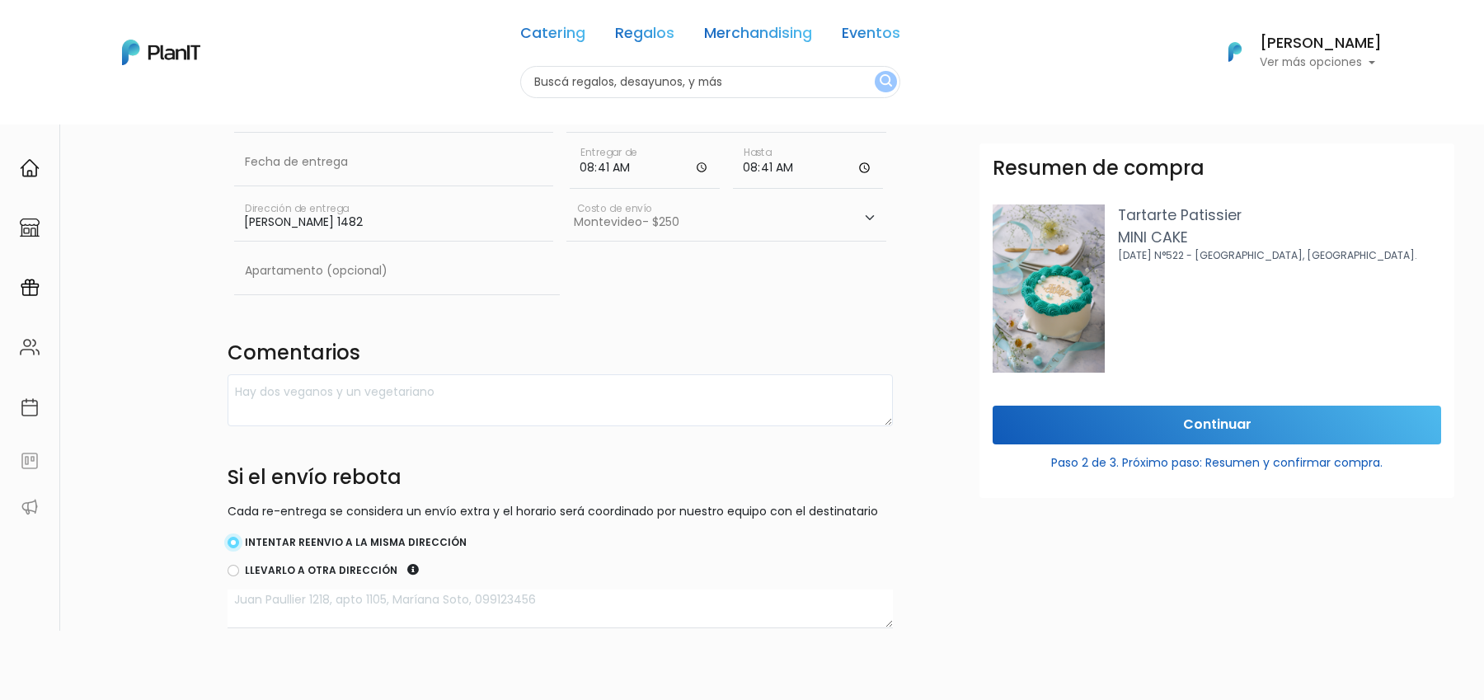
scroll to position [99, 0]
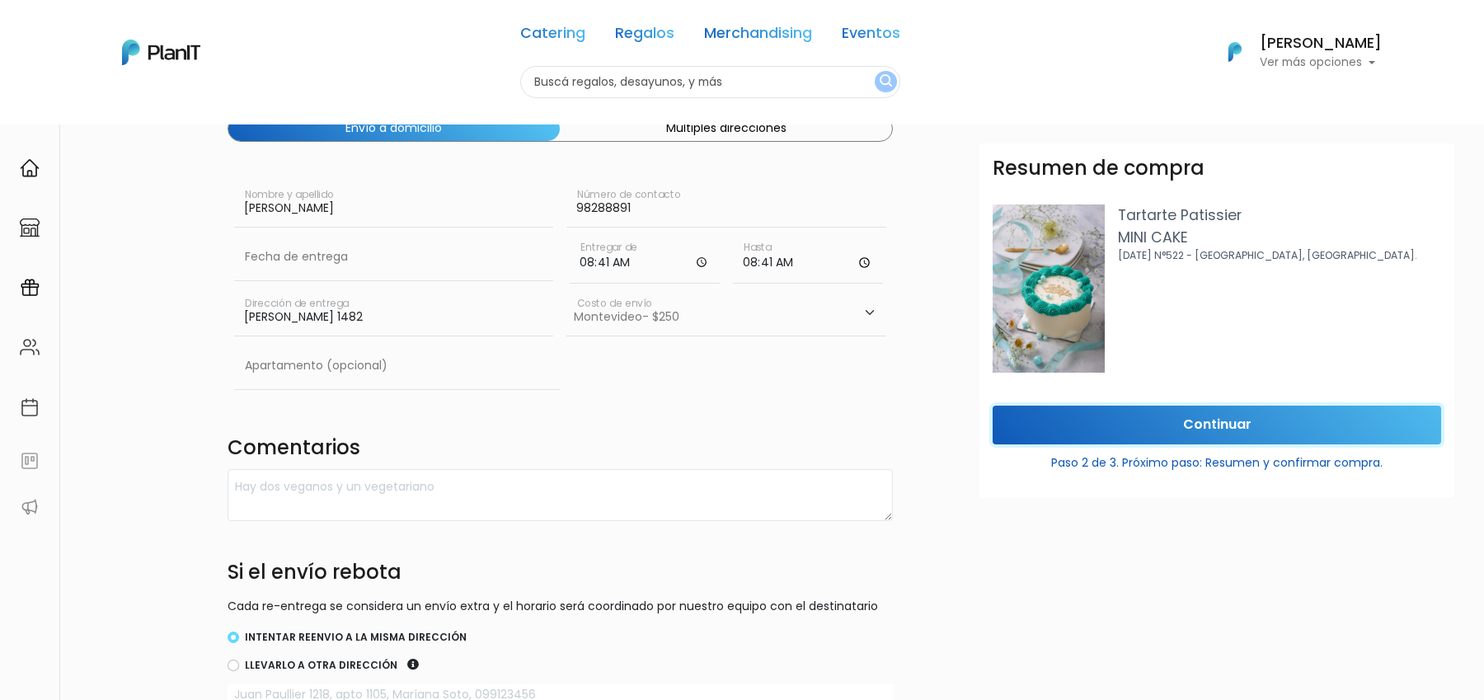
click at [1144, 414] on input "Continuar" at bounding box center [1217, 425] width 449 height 39
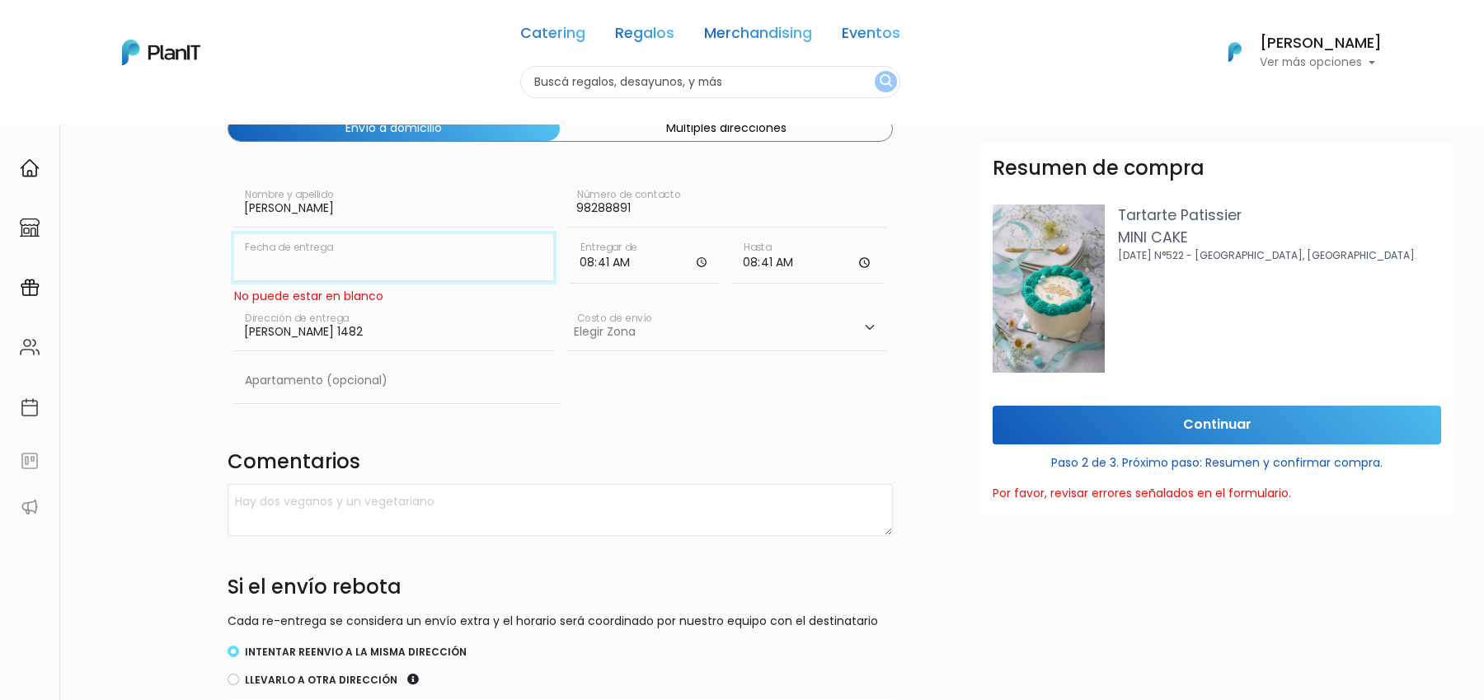
click at [390, 245] on input "text" at bounding box center [394, 257] width 320 height 46
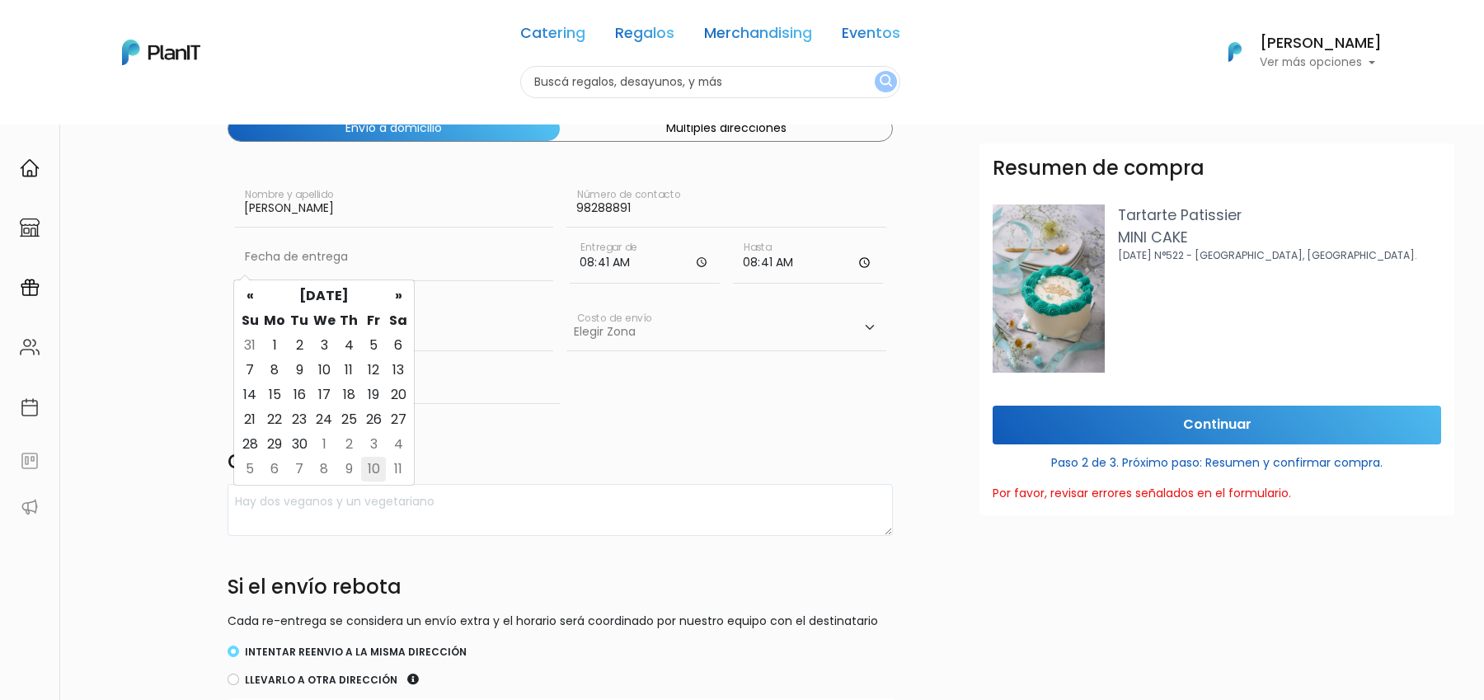
click at [376, 466] on td "10" at bounding box center [373, 469] width 25 height 25
type input "10/10/2025"
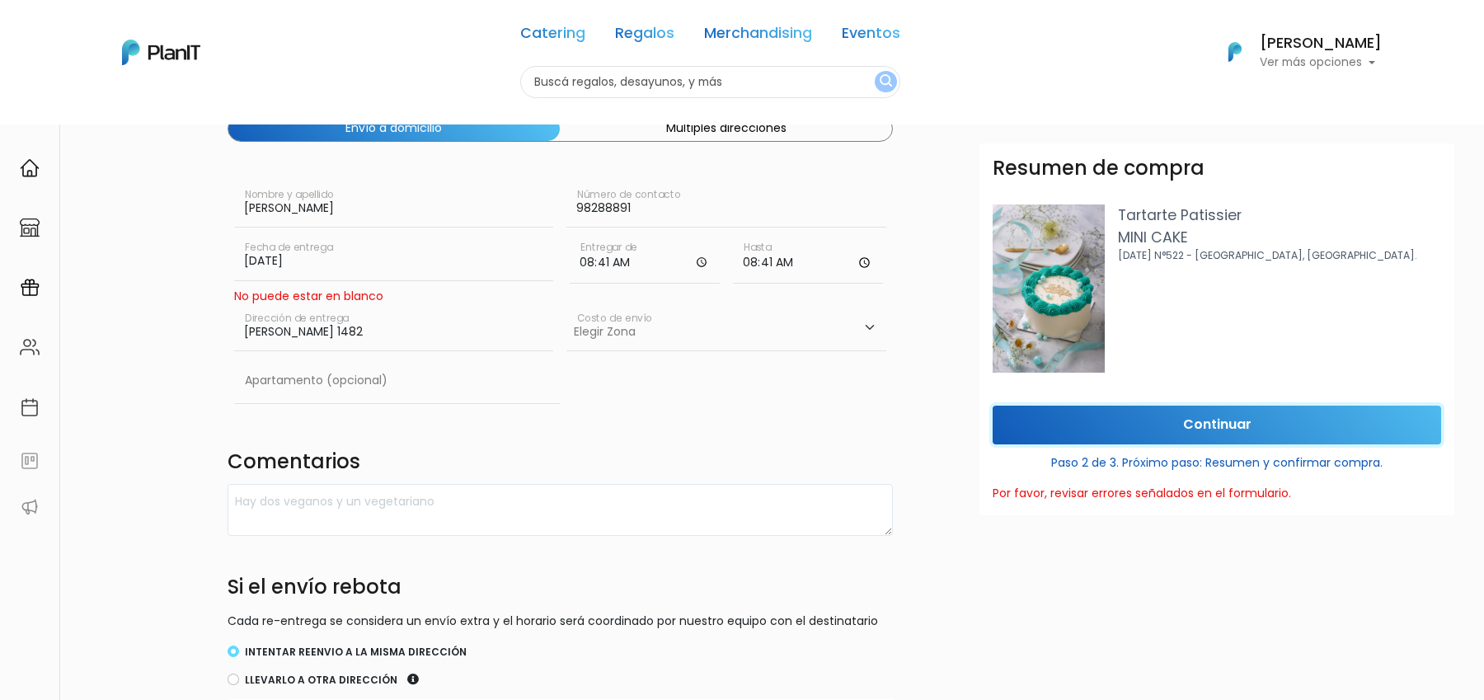
click at [1149, 427] on input "Continuar" at bounding box center [1217, 425] width 449 height 39
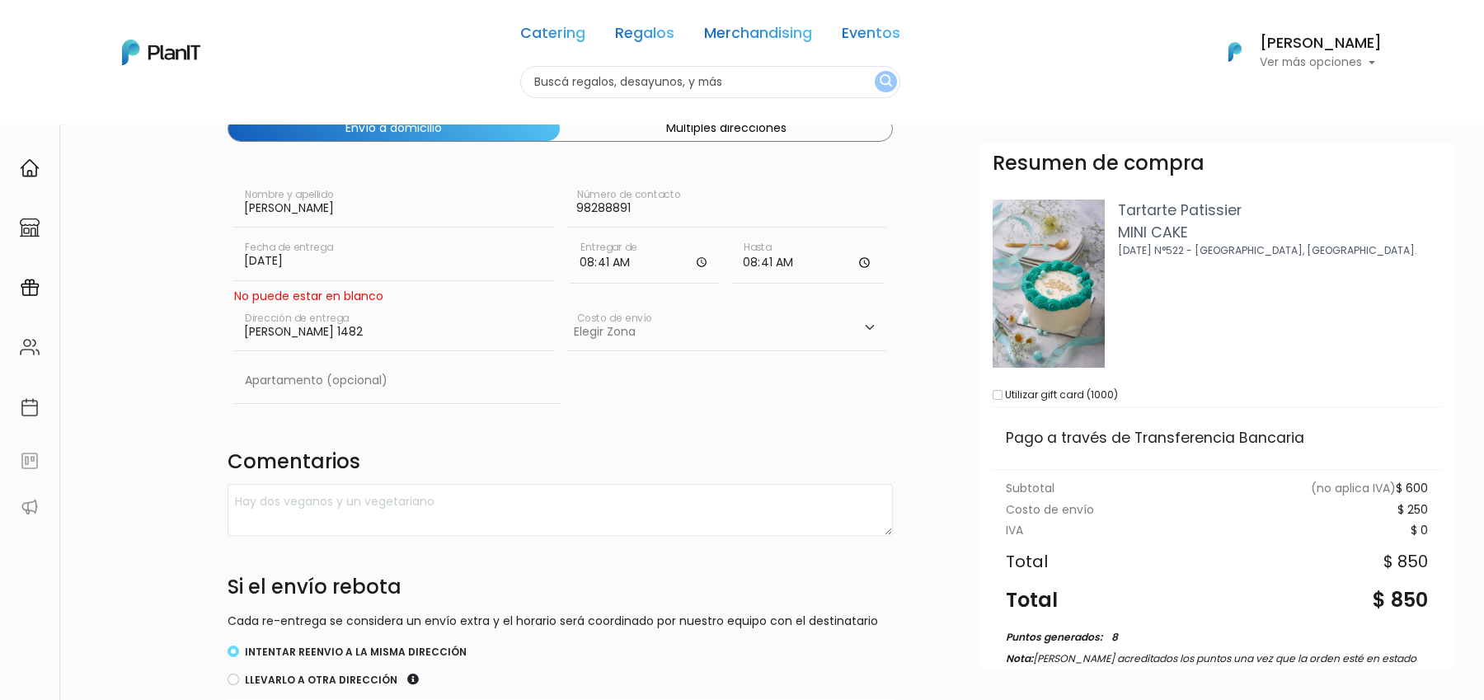
scroll to position [0, 0]
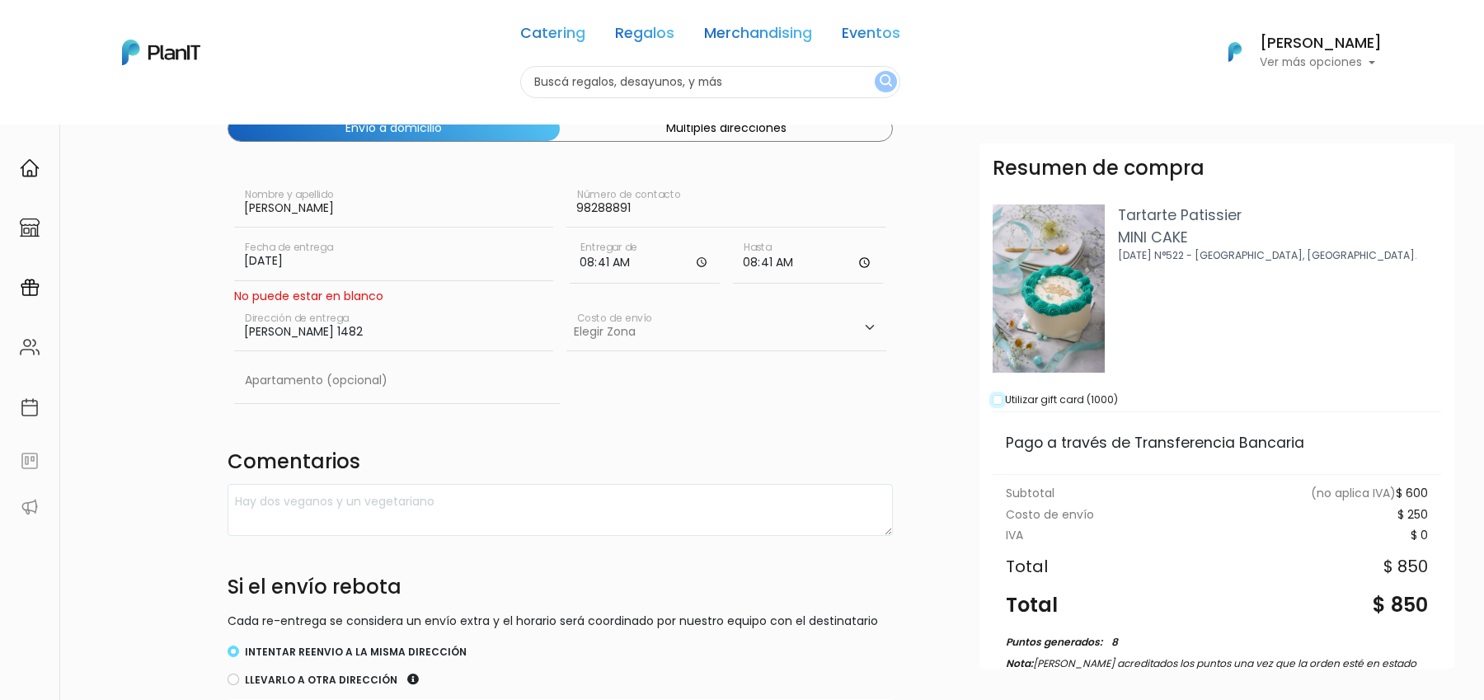
click at [996, 402] on input "checkbox" at bounding box center [998, 400] width 10 height 10
checkbox input "true"
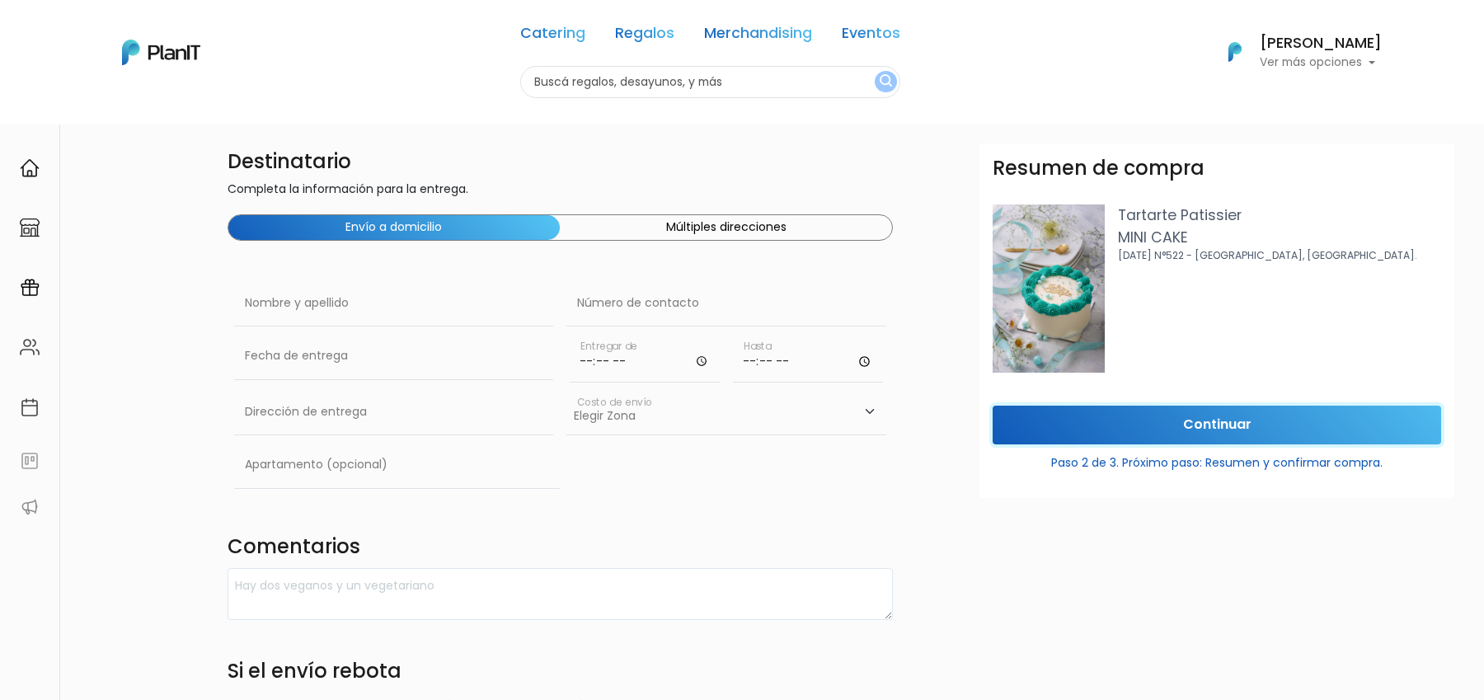
click at [1059, 419] on input "Continuar" at bounding box center [1217, 425] width 449 height 39
